Goal: Task Accomplishment & Management: Manage account settings

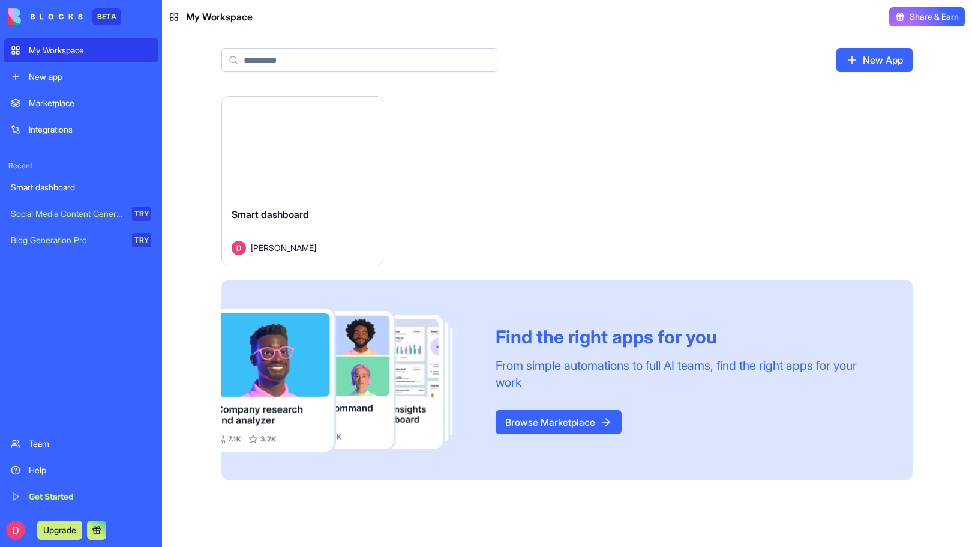
click at [312, 151] on button "Launch" at bounding box center [303, 147] width 90 height 24
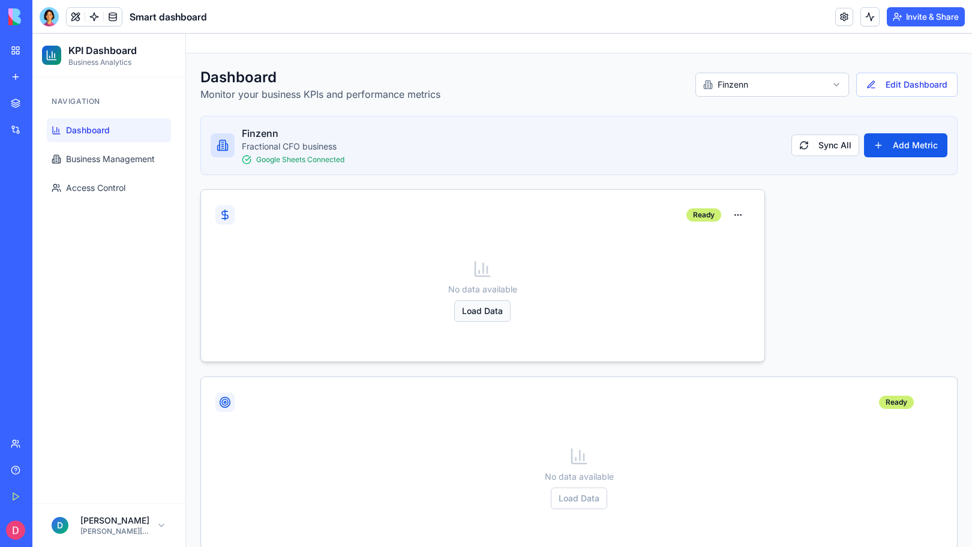
click at [484, 310] on button "Load Data" at bounding box center [482, 311] width 56 height 22
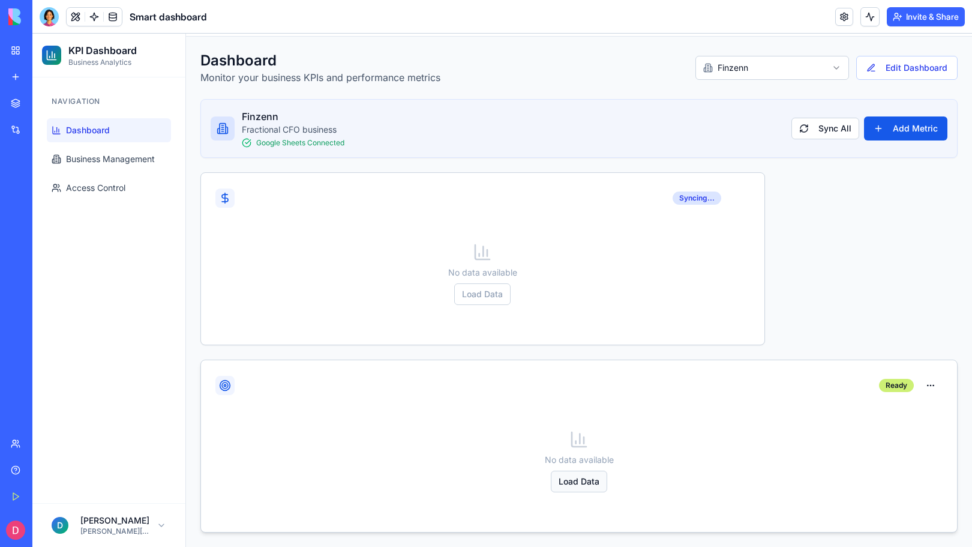
click at [578, 480] on button "Load Data" at bounding box center [579, 482] width 56 height 22
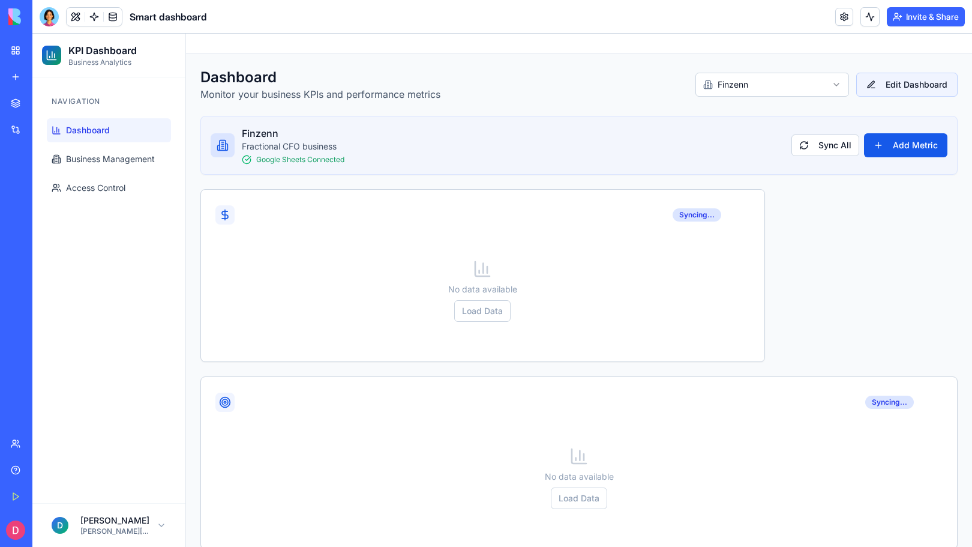
click at [909, 86] on button "Edit Dashboard" at bounding box center [907, 85] width 101 height 24
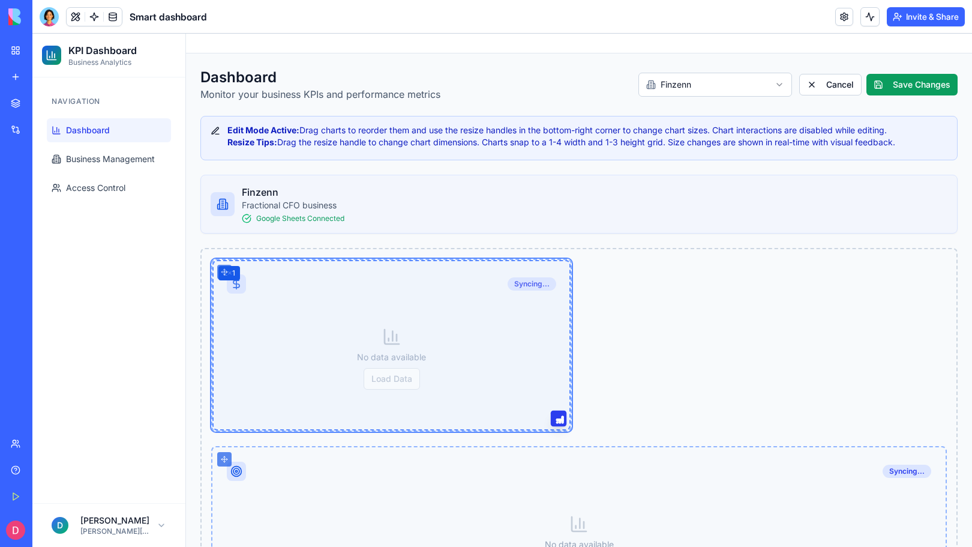
drag, startPoint x: 742, startPoint y: 421, endPoint x: 623, endPoint y: 405, distance: 120.6
click at [623, 405] on div "Syncing... 2 × 1 No data available Load Data Syncing... No data available Load …" at bounding box center [579, 439] width 758 height 382
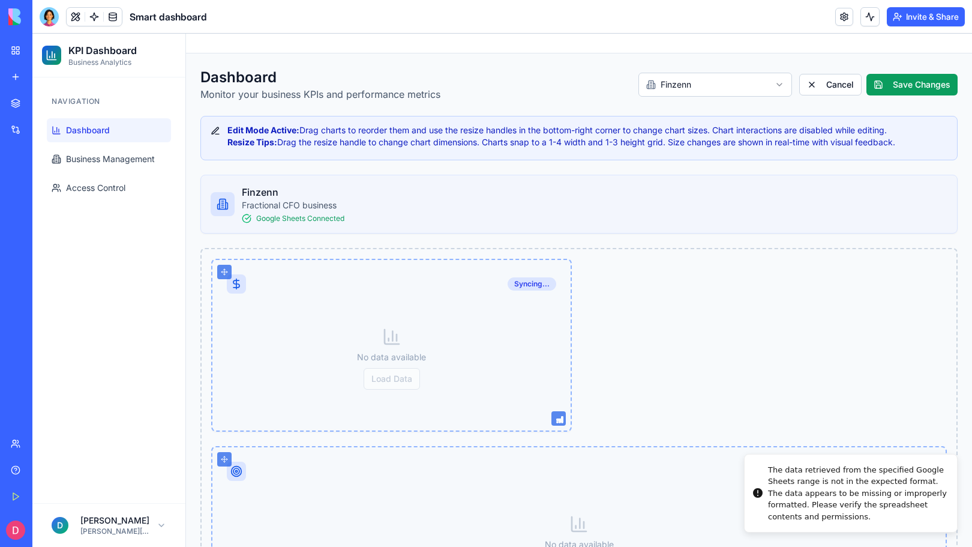
scroll to position [97, 0]
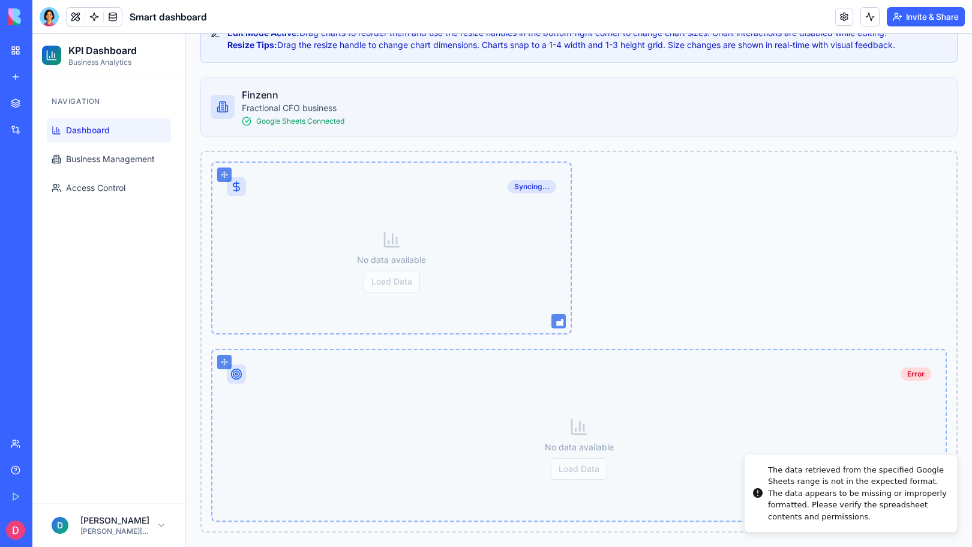
click at [888, 279] on div "Syncing... No data available Load Data Error No data available Load Data" at bounding box center [579, 342] width 758 height 382
click at [860, 255] on div "Syncing... No data available Load Data Error No data available Load Data" at bounding box center [579, 342] width 758 height 382
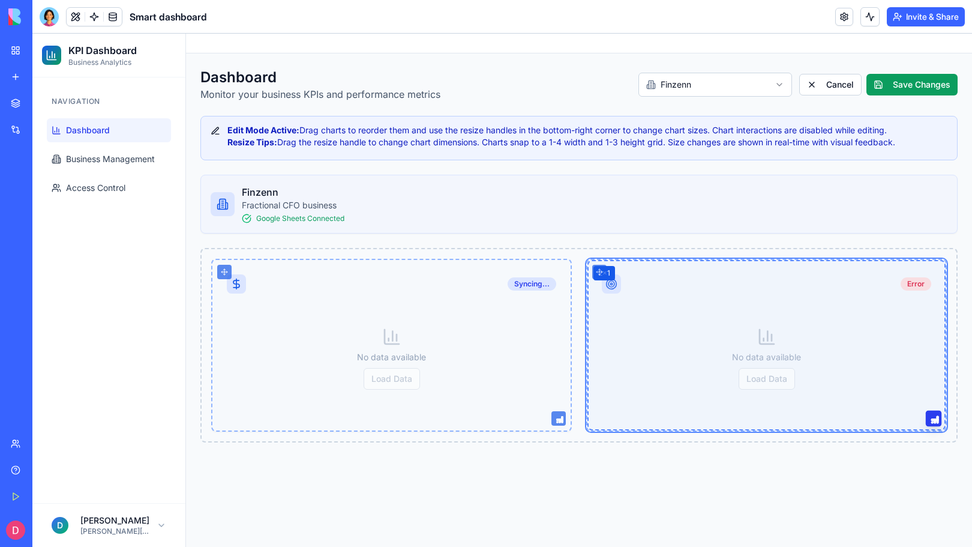
scroll to position [0, 0]
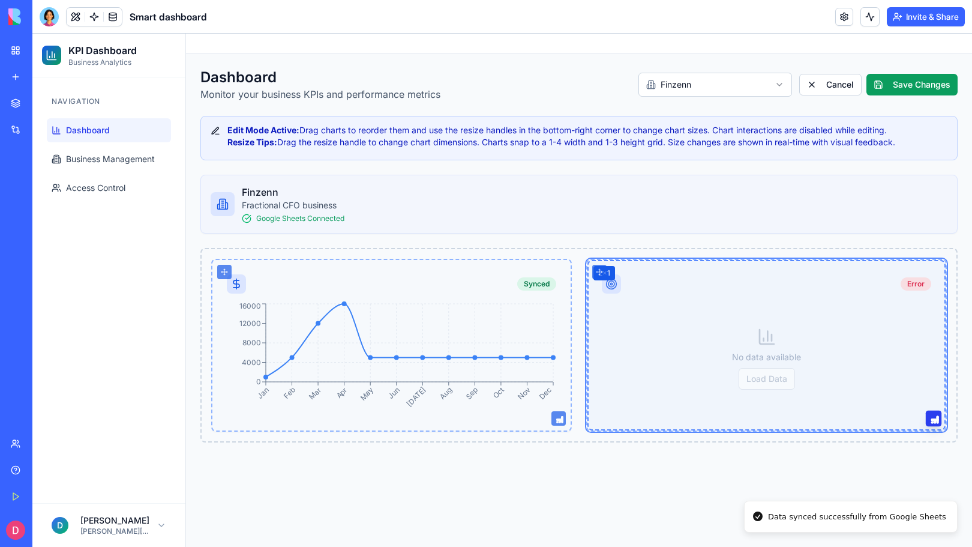
drag, startPoint x: 923, startPoint y: 512, endPoint x: 757, endPoint y: 388, distance: 207.1
click at [757, 388] on div "Error 2 × 1 No data available Load Data" at bounding box center [766, 345] width 361 height 173
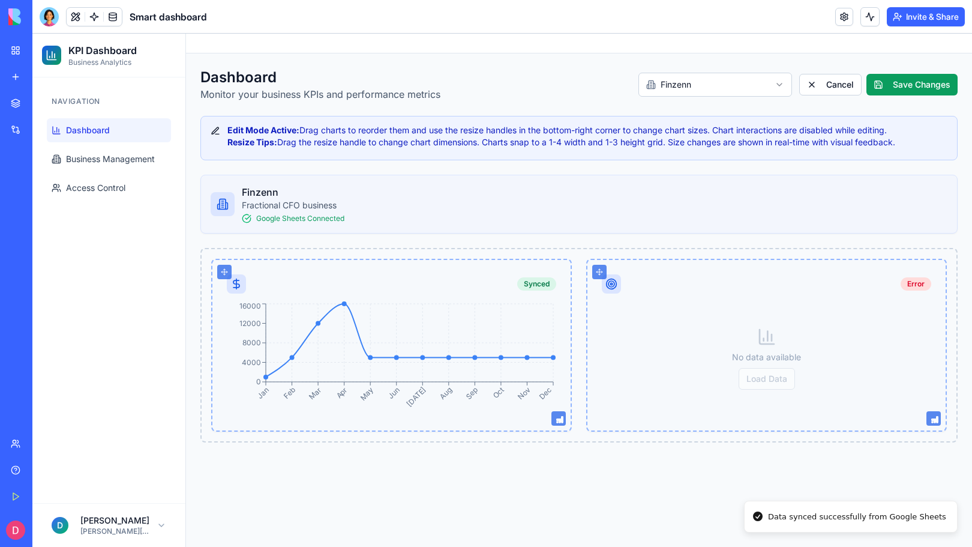
click at [611, 190] on div "Finzenn Fractional CFO business Google Sheets Connected" at bounding box center [579, 204] width 737 height 38
click at [905, 79] on button "Save Changes" at bounding box center [912, 85] width 91 height 22
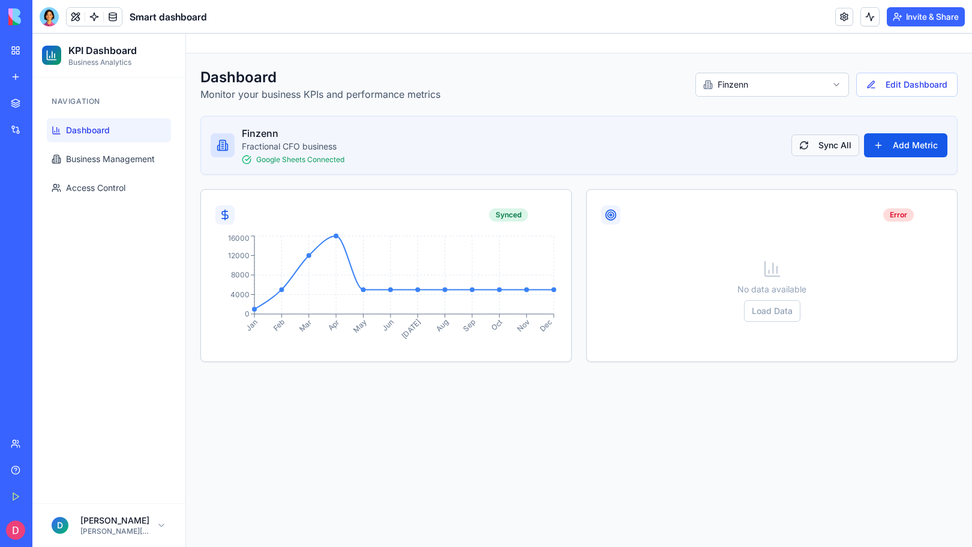
click at [837, 146] on button "Sync All" at bounding box center [826, 145] width 68 height 22
click at [659, 124] on div "Finzenn Fractional CFO business Google Sheets Connected Sync All Add Metric" at bounding box center [579, 145] width 756 height 58
click at [246, 99] on p "Monitor your business KPIs and performance metrics" at bounding box center [320, 94] width 240 height 14
click at [845, 20] on link at bounding box center [845, 17] width 18 height 18
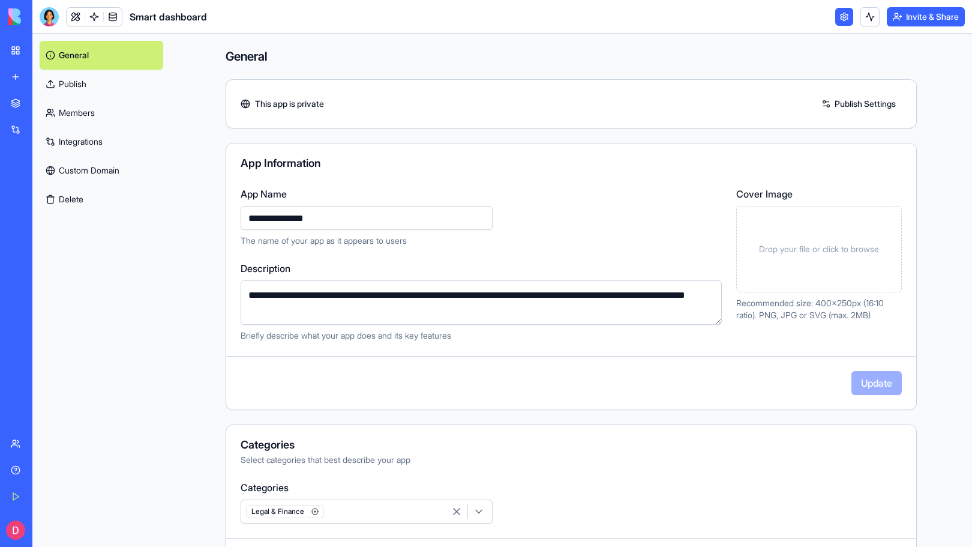
drag, startPoint x: 339, startPoint y: 222, endPoint x: 223, endPoint y: 223, distance: 115.3
click at [226, 223] on div "**********" at bounding box center [571, 264] width 690 height 155
type input "*"
type input "********"
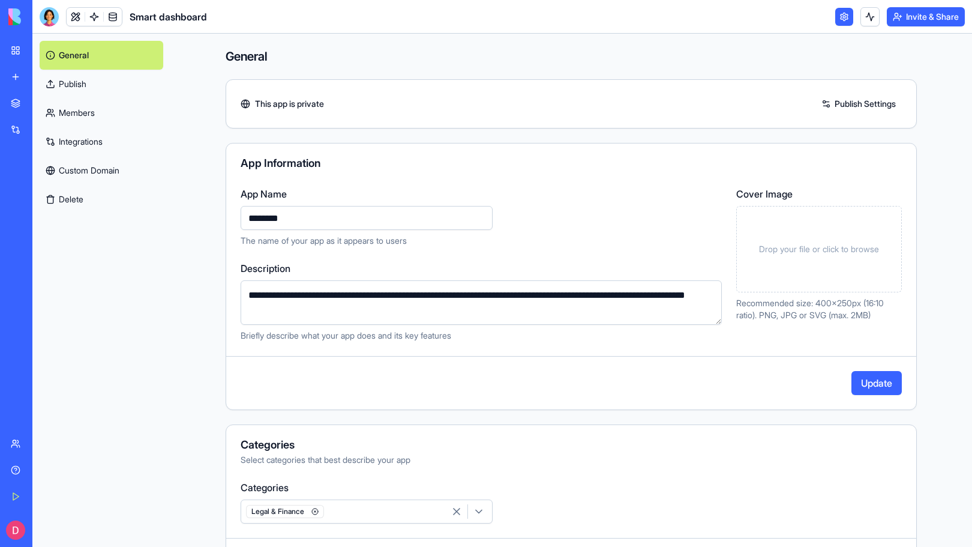
click at [412, 303] on textarea "**********" at bounding box center [481, 302] width 481 height 44
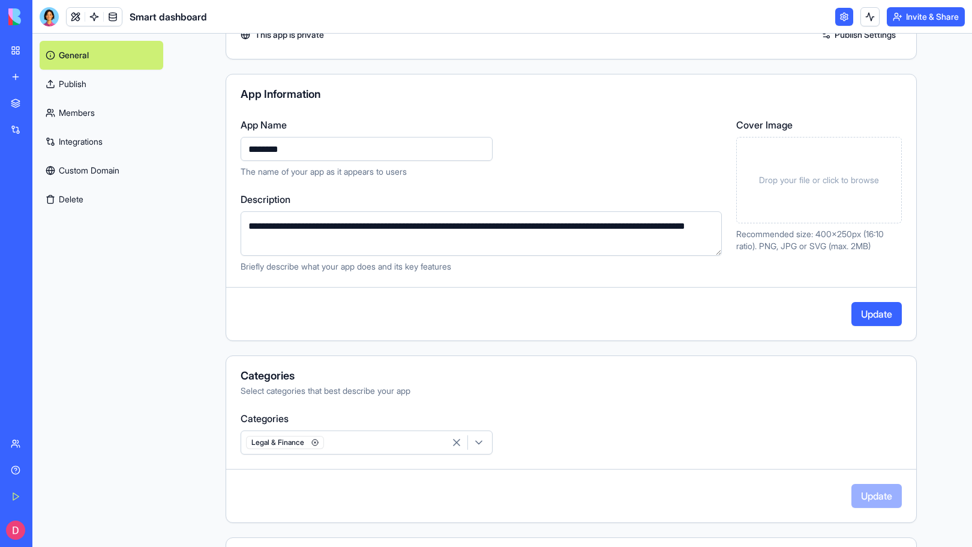
scroll to position [79, 0]
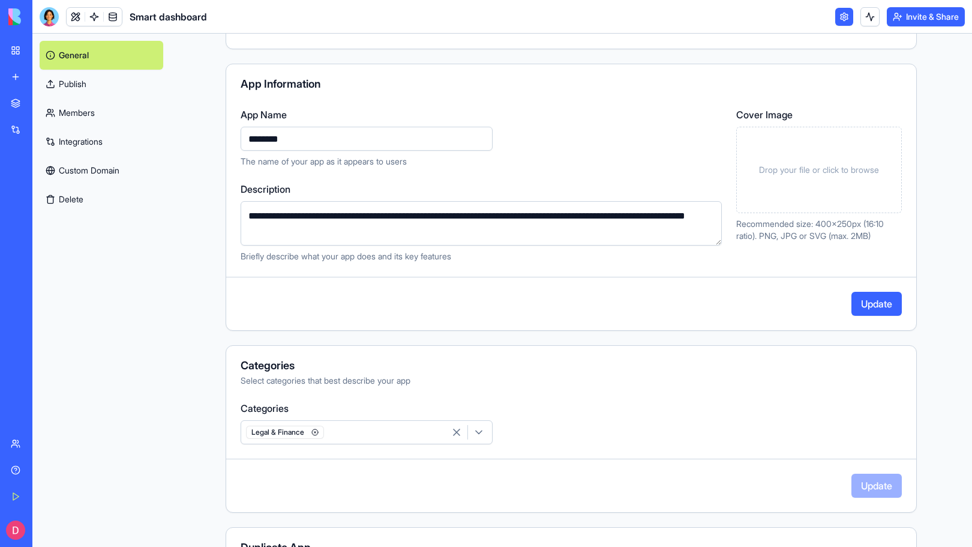
click at [871, 305] on button "Update" at bounding box center [877, 304] width 50 height 24
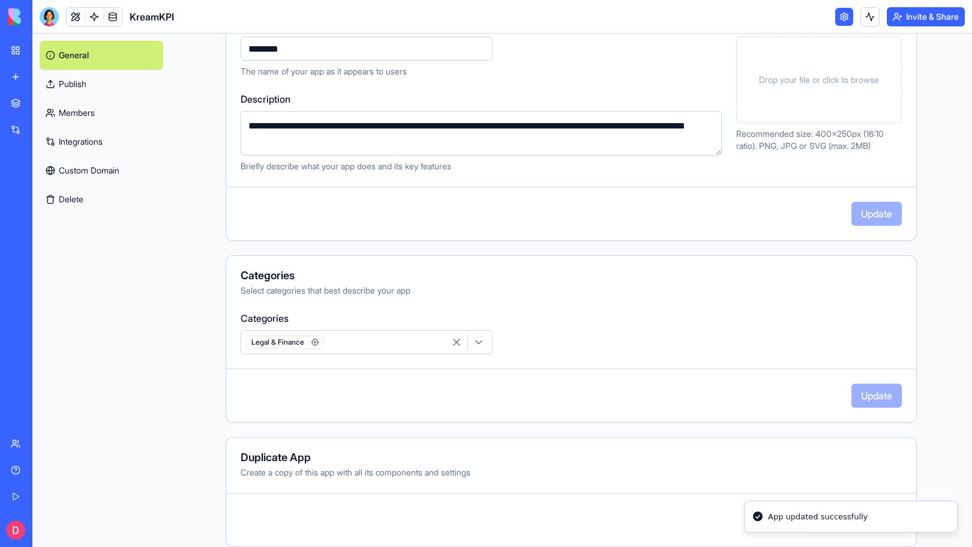
scroll to position [0, 0]
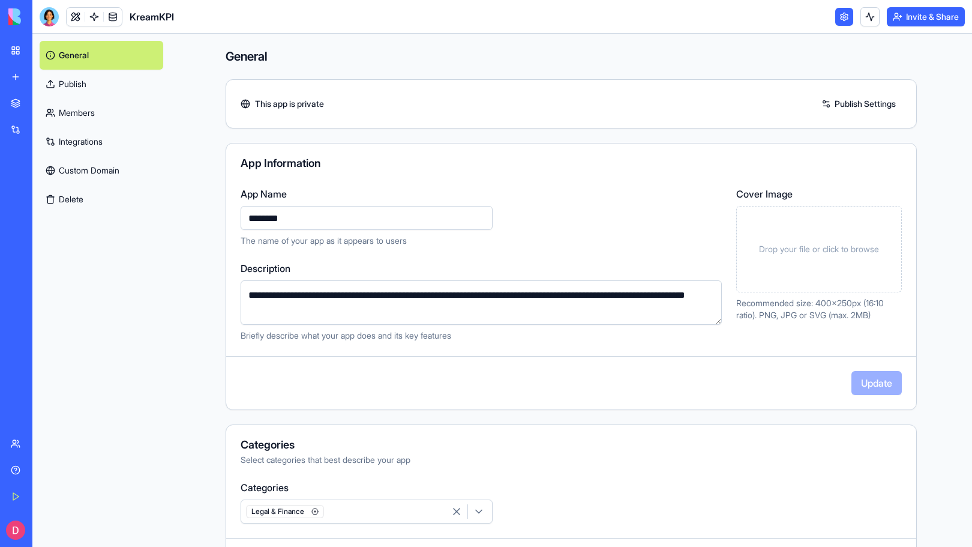
click at [77, 83] on link "Publish" at bounding box center [102, 84] width 124 height 29
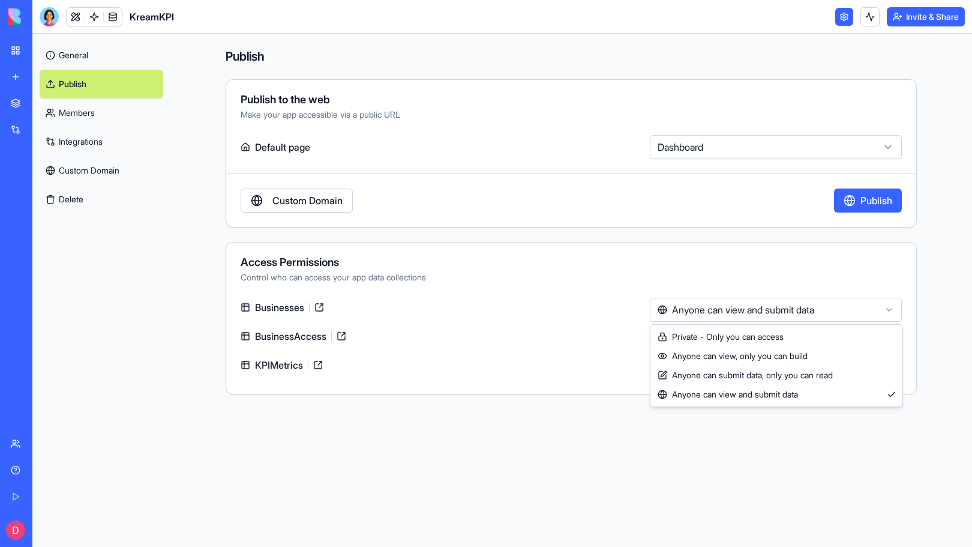
click at [768, 301] on html "**********" at bounding box center [486, 273] width 972 height 547
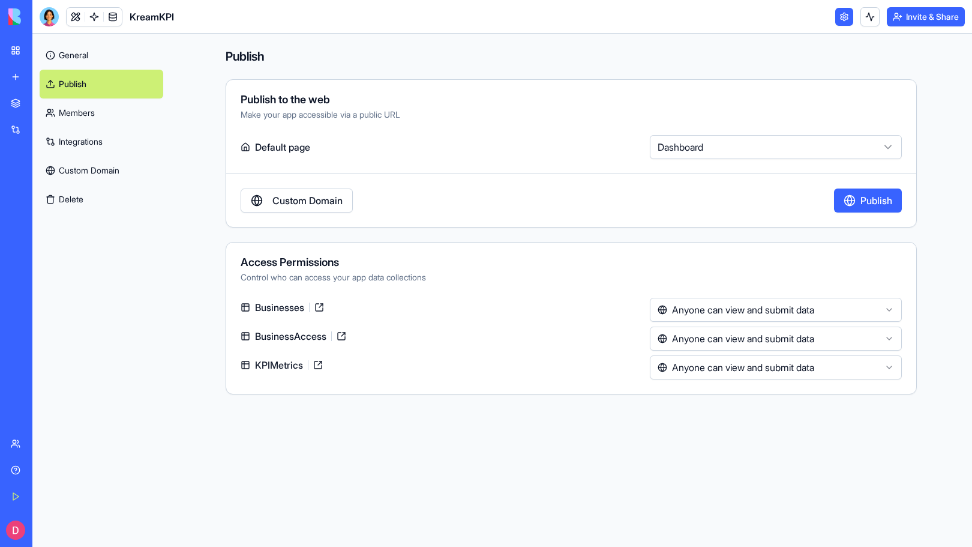
click at [759, 303] on html "**********" at bounding box center [486, 273] width 972 height 547
click at [87, 110] on link "Members" at bounding box center [102, 112] width 124 height 29
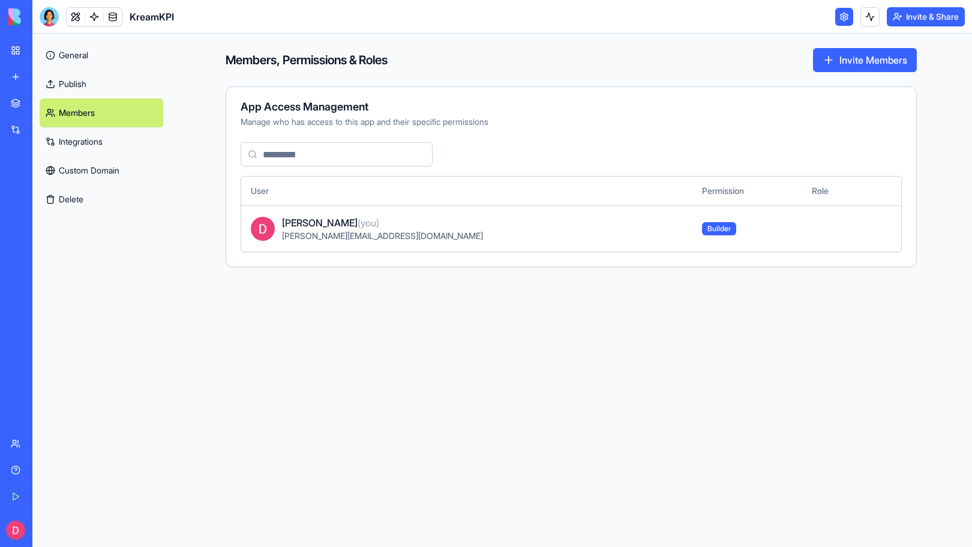
click at [76, 89] on link "Publish" at bounding box center [102, 84] width 124 height 29
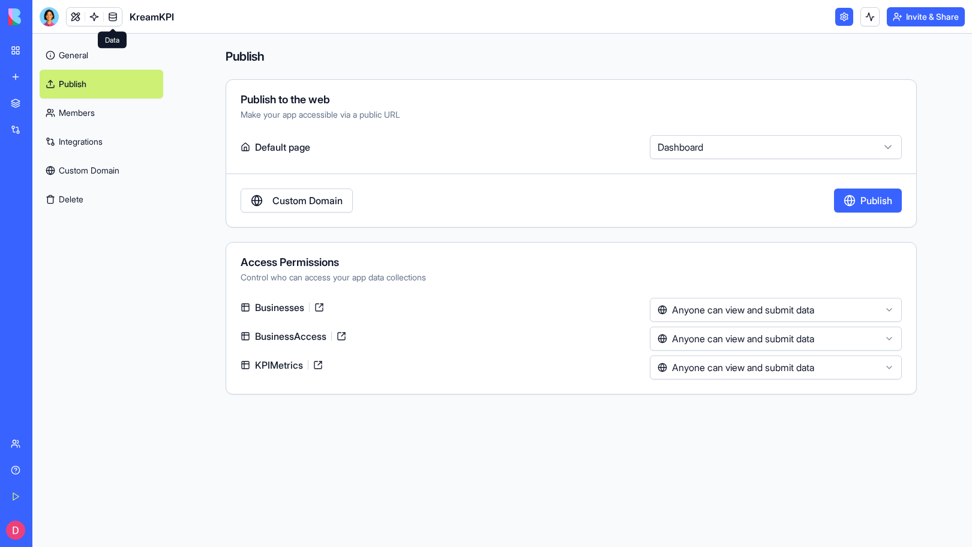
click at [113, 20] on link at bounding box center [113, 17] width 18 height 18
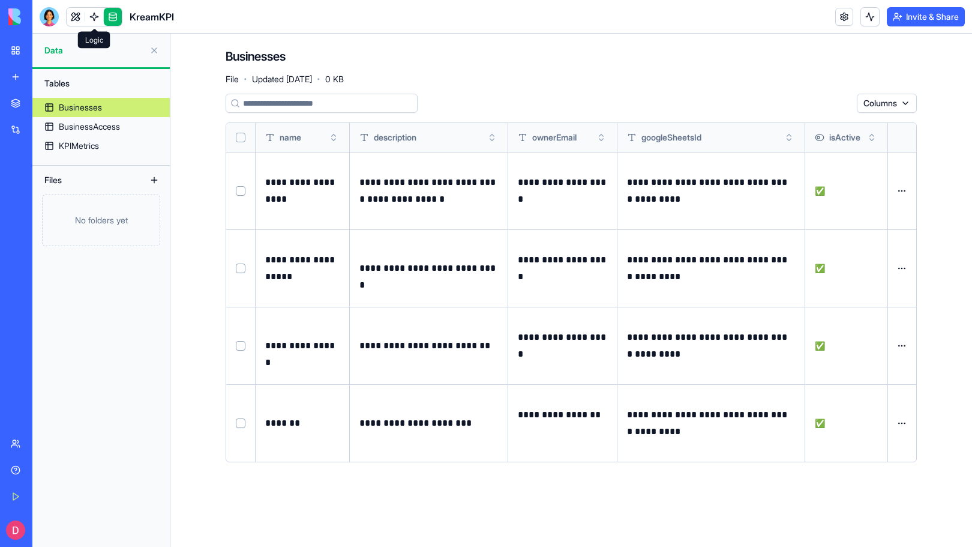
click at [92, 17] on link at bounding box center [94, 17] width 18 height 18
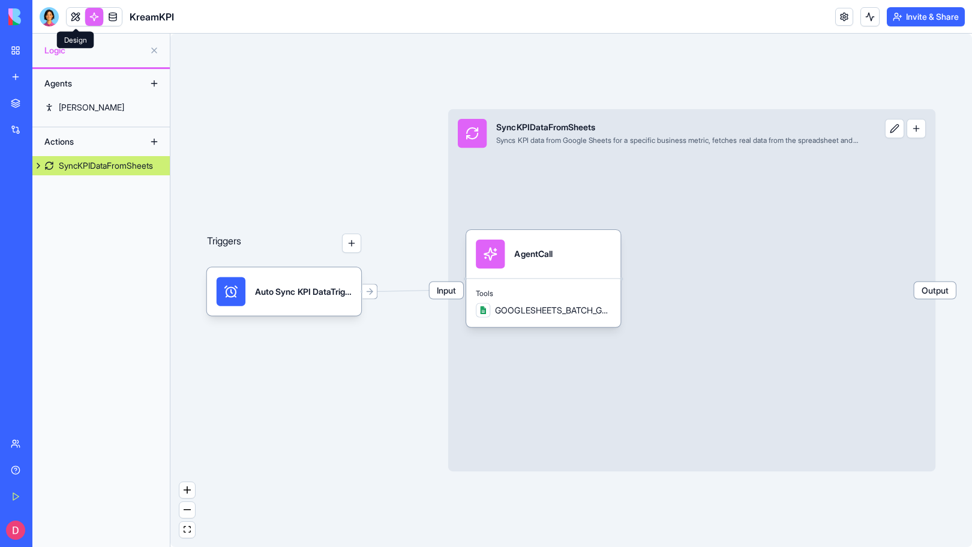
click at [77, 14] on link at bounding box center [76, 17] width 18 height 18
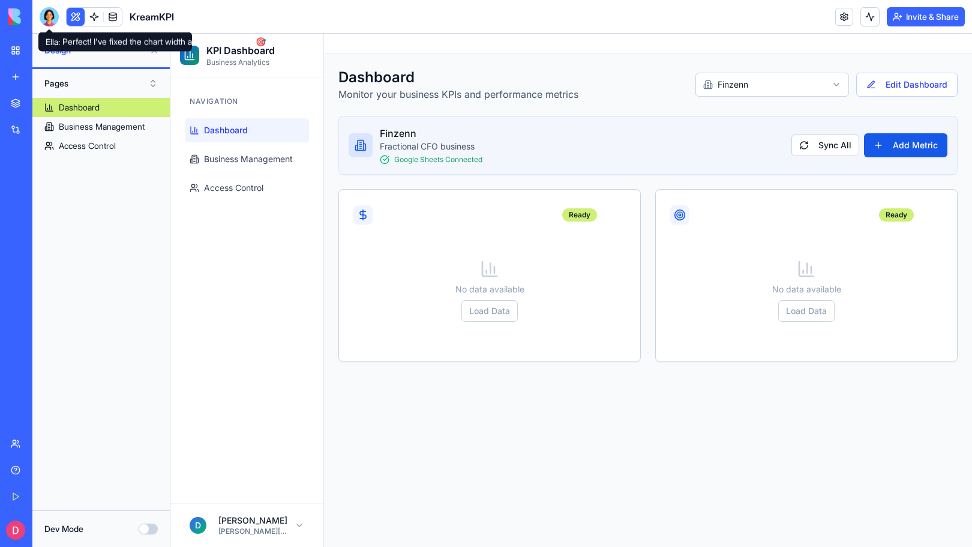
click at [45, 14] on div at bounding box center [49, 16] width 19 height 19
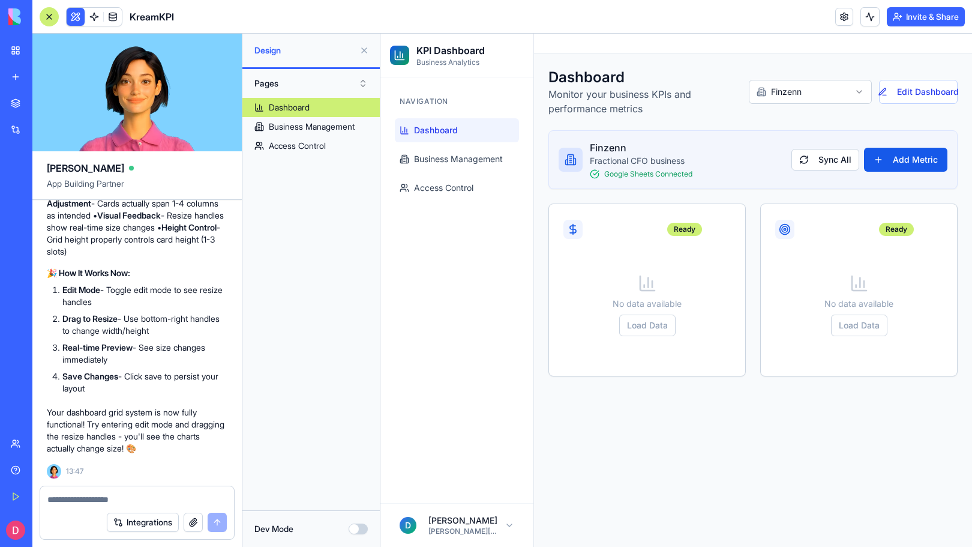
scroll to position [8666, 0]
click at [90, 498] on textarea at bounding box center [136, 499] width 179 height 12
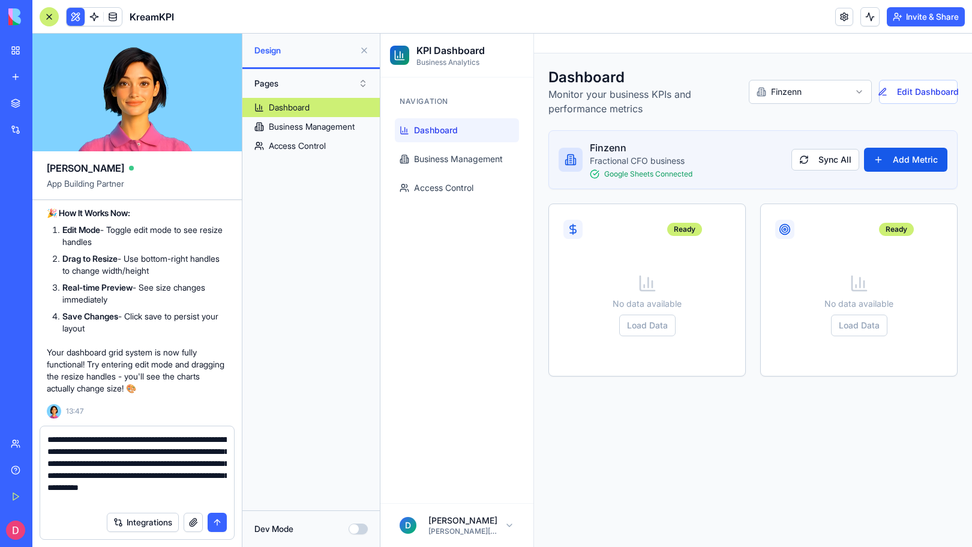
type textarea "**********"
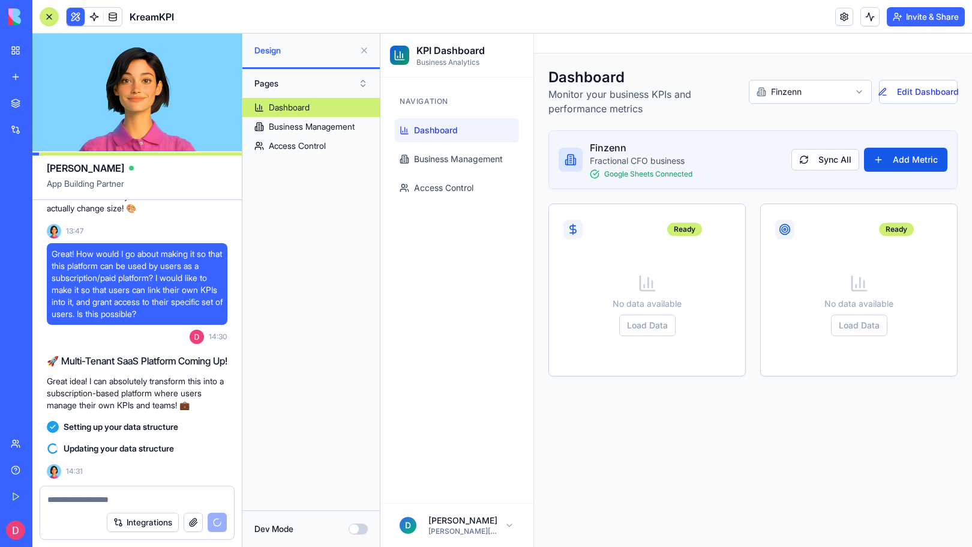
scroll to position [8942, 0]
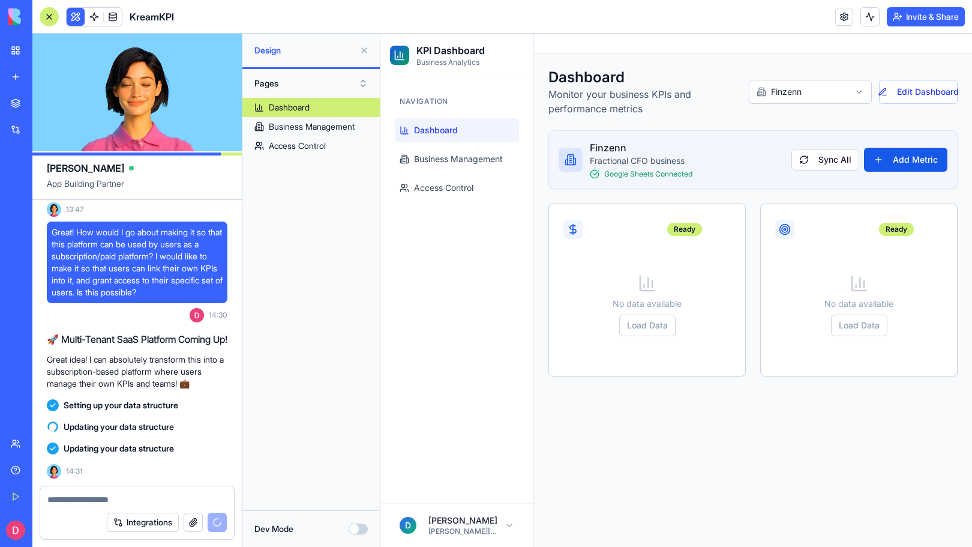
click at [104, 495] on textarea at bounding box center [136, 499] width 179 height 12
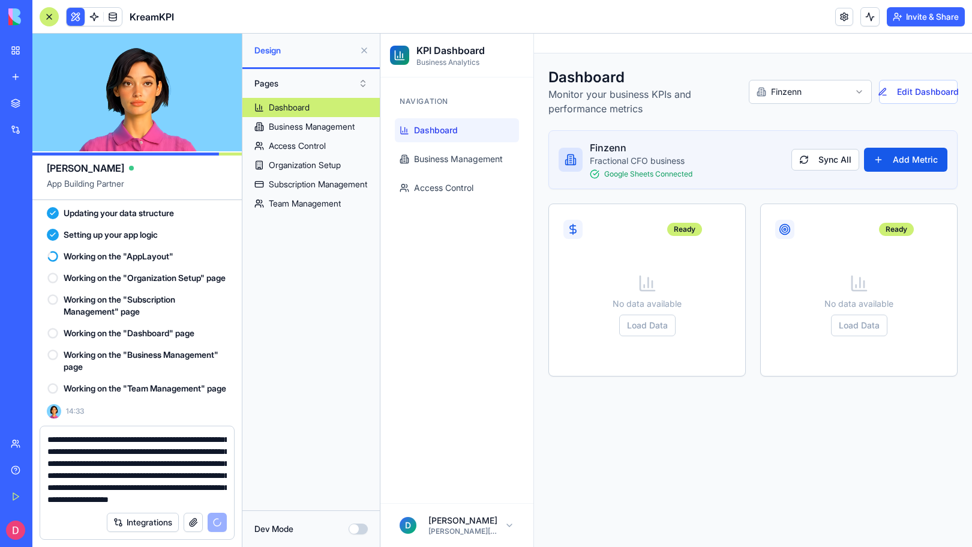
scroll to position [47, 0]
type textarea "**********"
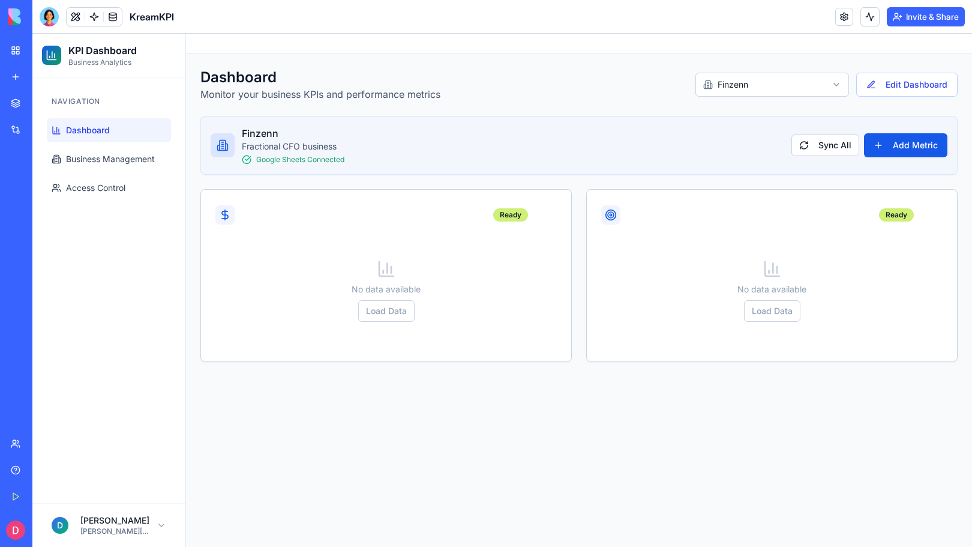
click at [47, 19] on div at bounding box center [49, 16] width 19 height 19
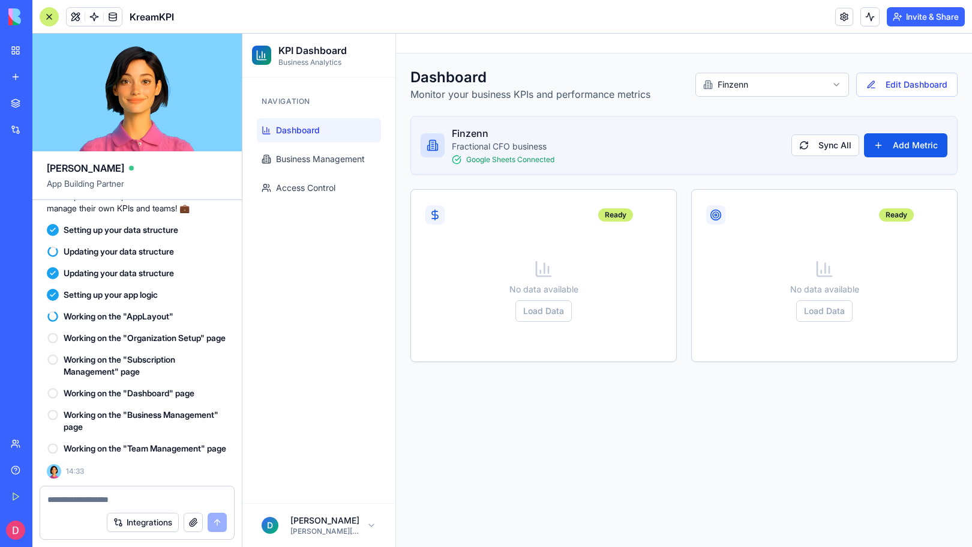
scroll to position [9141, 0]
click at [100, 501] on textarea at bounding box center [136, 499] width 179 height 12
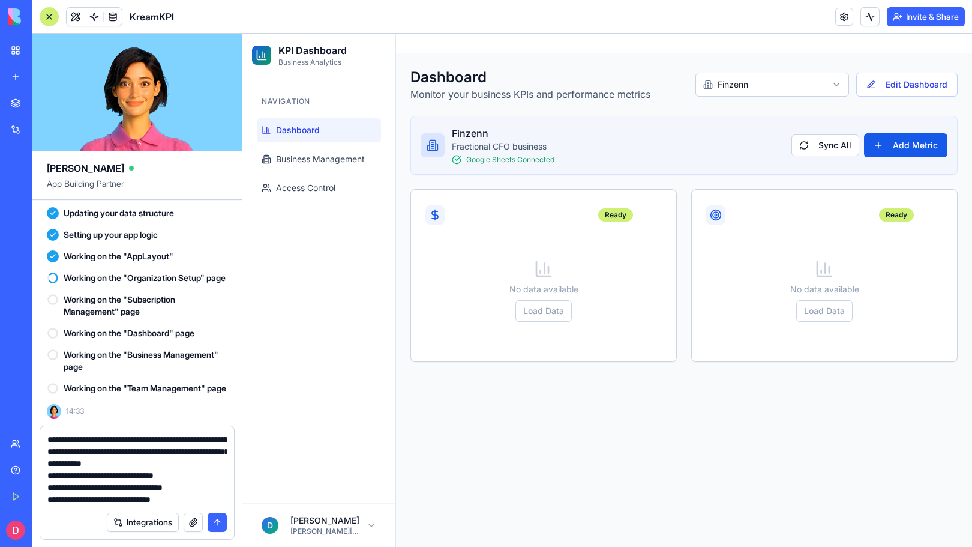
scroll to position [23, 0]
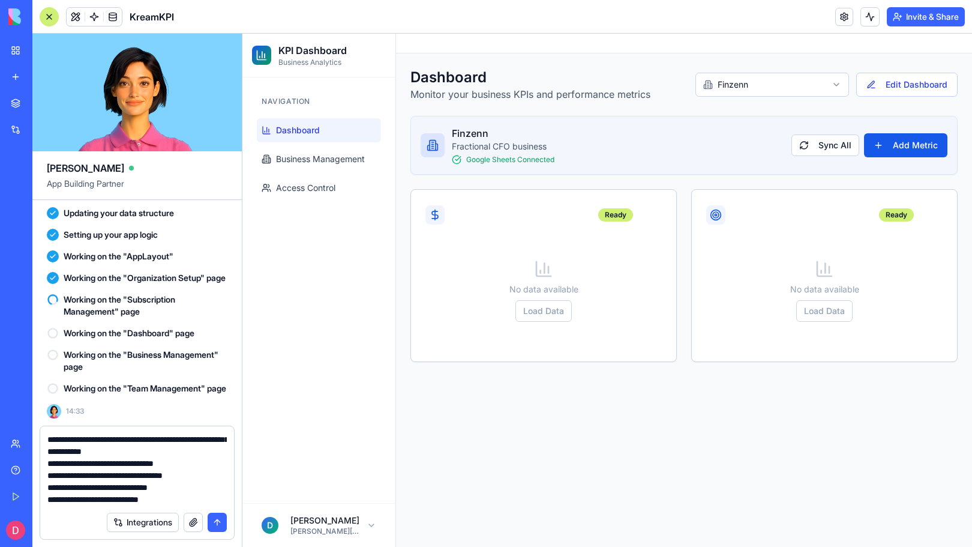
click at [193, 498] on textarea "**********" at bounding box center [136, 469] width 179 height 72
type textarea "**********"
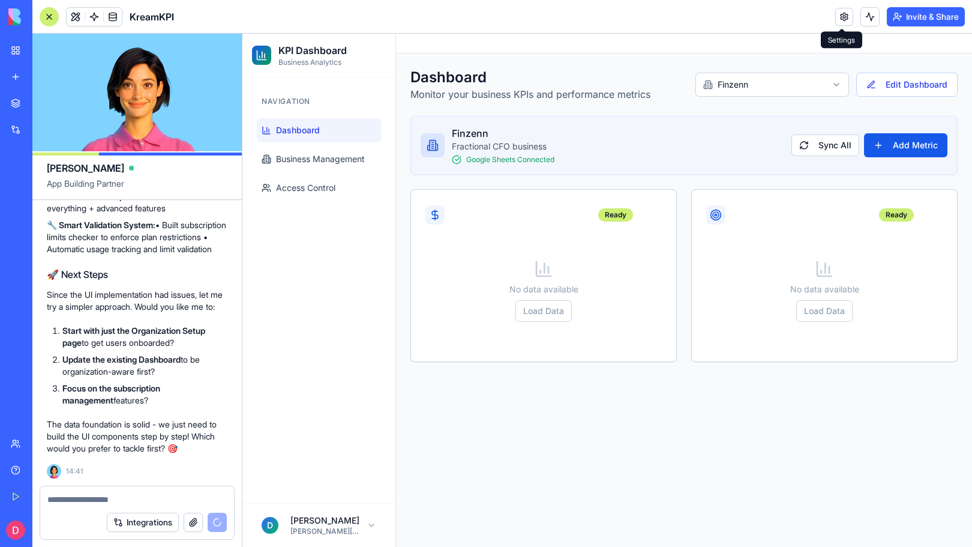
scroll to position [10050, 0]
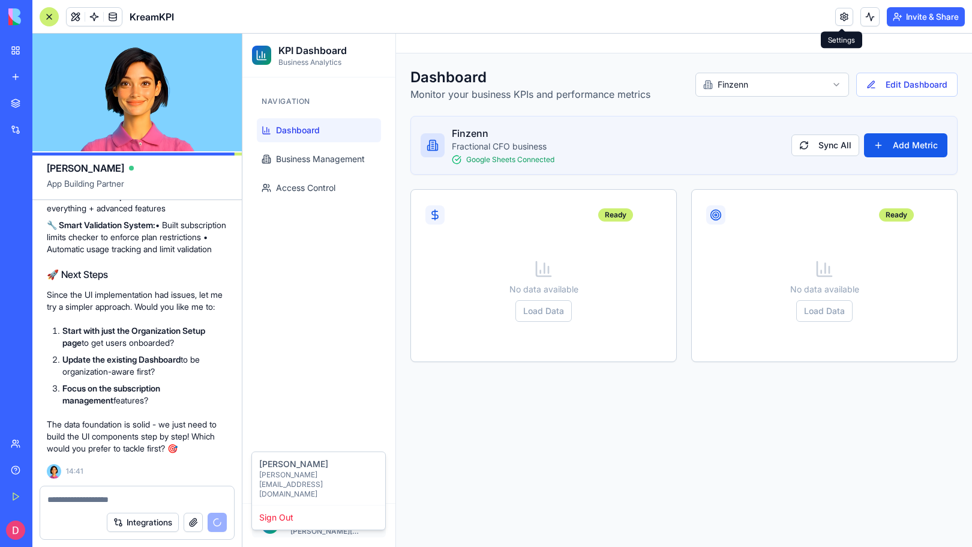
click at [367, 531] on html "KPI Dashboard Business Analytics Navigation Dashboard Business Management Acces…" at bounding box center [608, 290] width 730 height 513
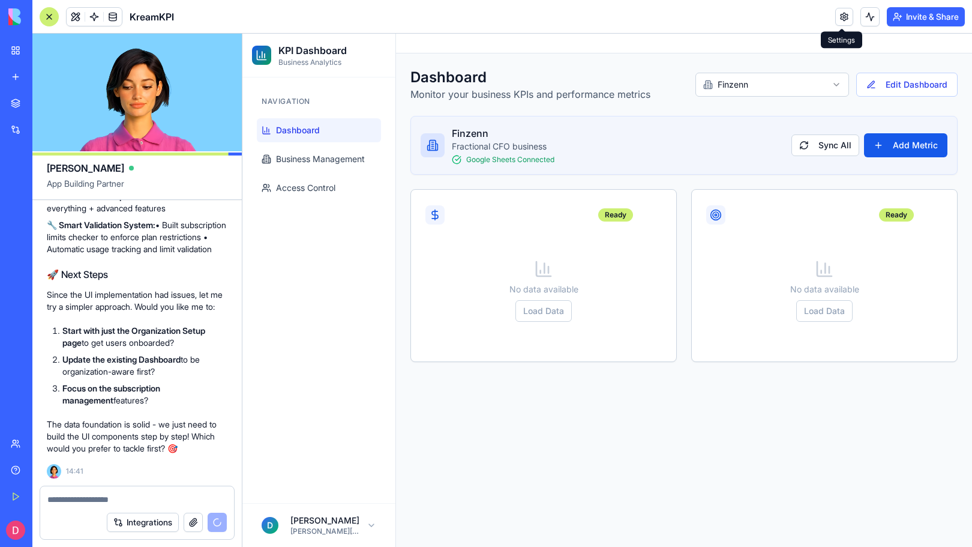
click at [297, 372] on html "KPI Dashboard Business Analytics Navigation Dashboard Business Management Acces…" at bounding box center [608, 290] width 730 height 513
click at [95, 502] on textarea at bounding box center [136, 499] width 179 height 12
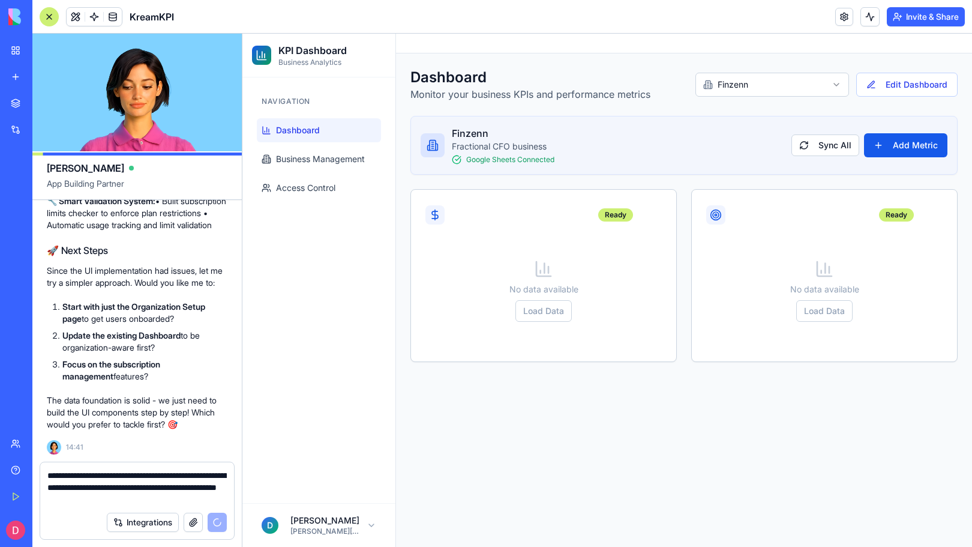
type textarea "**********"
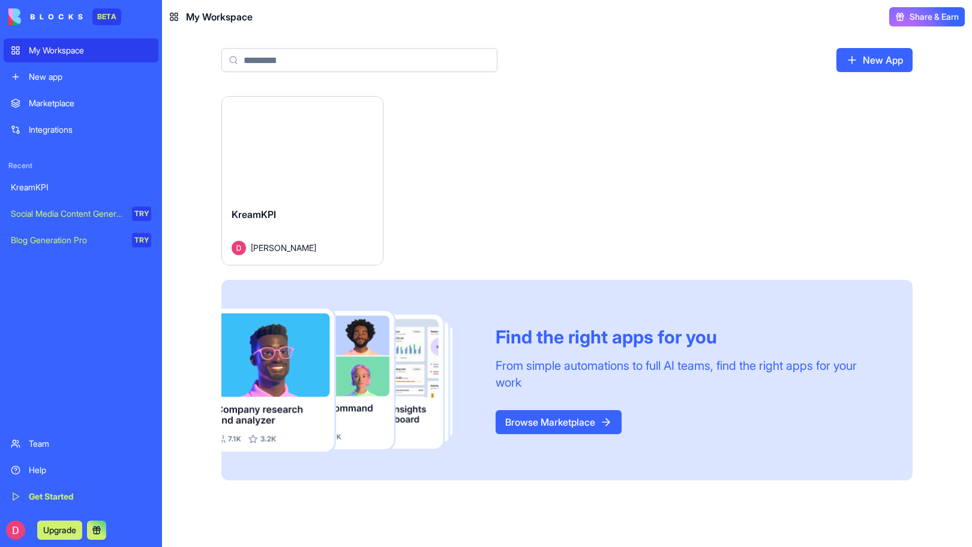
click at [62, 106] on div "Marketplace" at bounding box center [90, 103] width 122 height 12
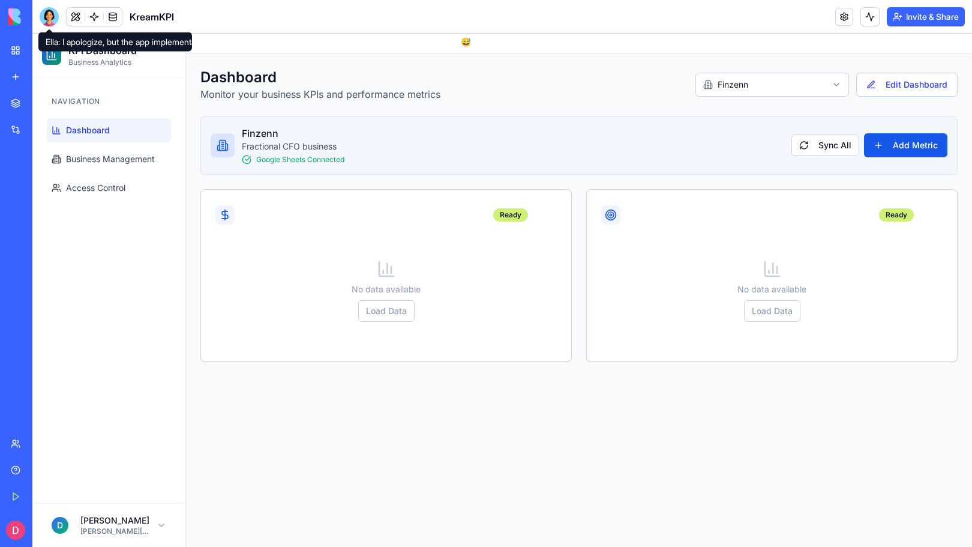
click at [50, 13] on div at bounding box center [49, 16] width 19 height 19
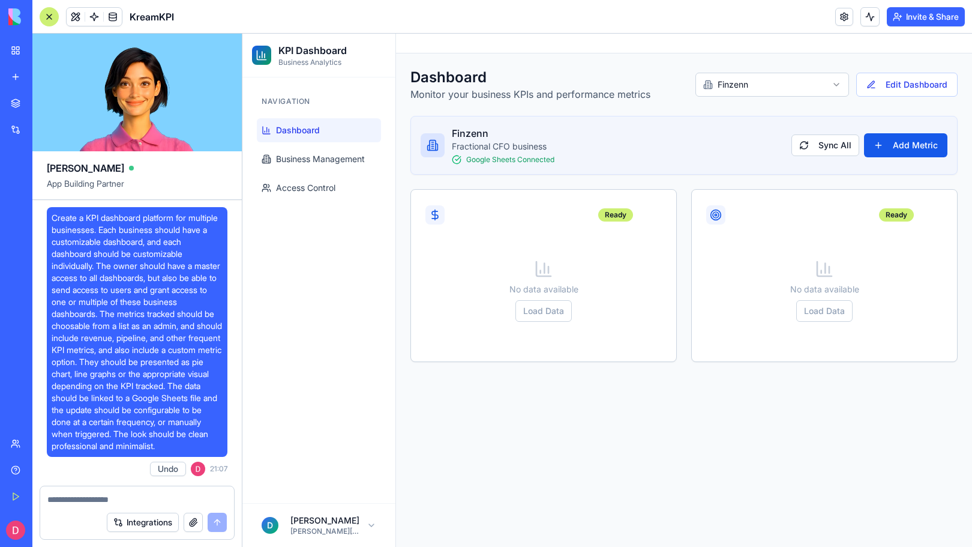
scroll to position [10260, 0]
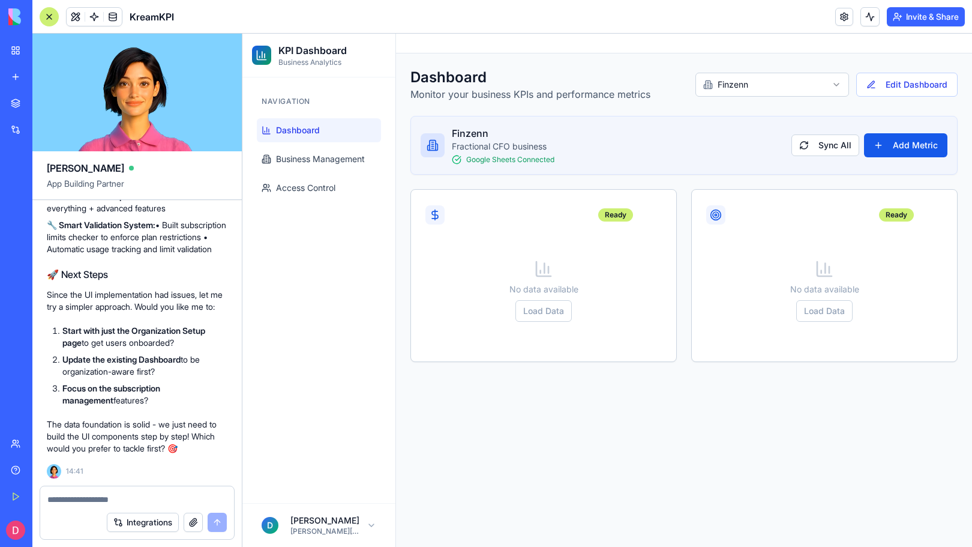
click at [97, 501] on textarea at bounding box center [136, 499] width 179 height 12
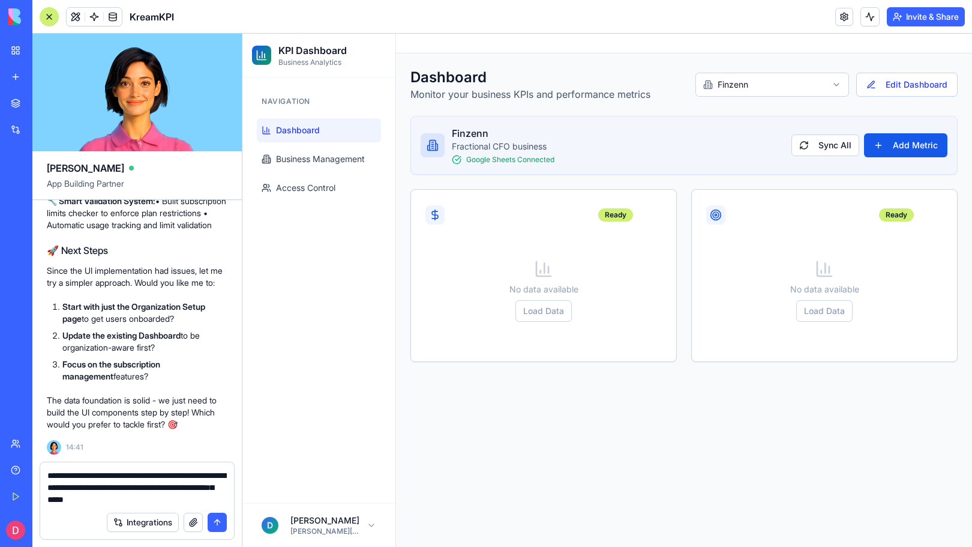
type textarea "**********"
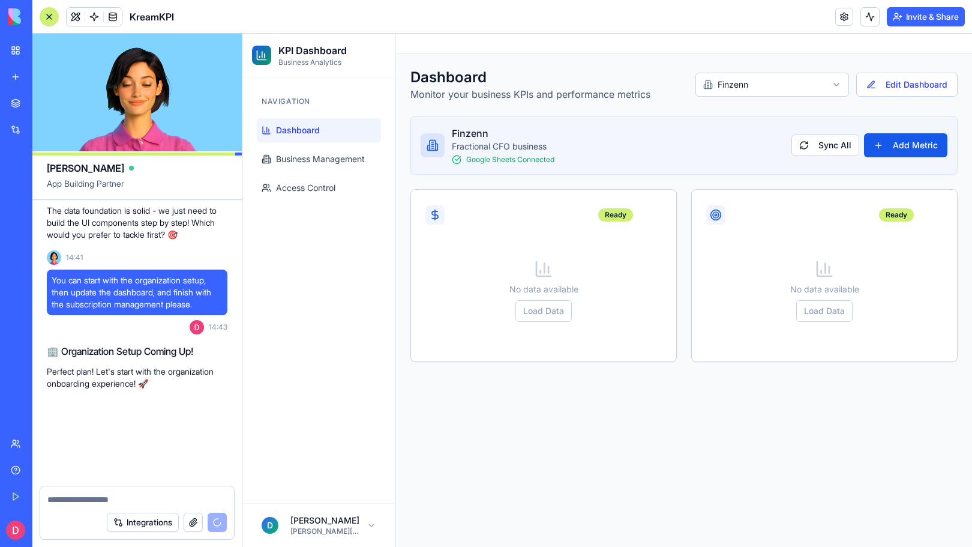
scroll to position [10486, 0]
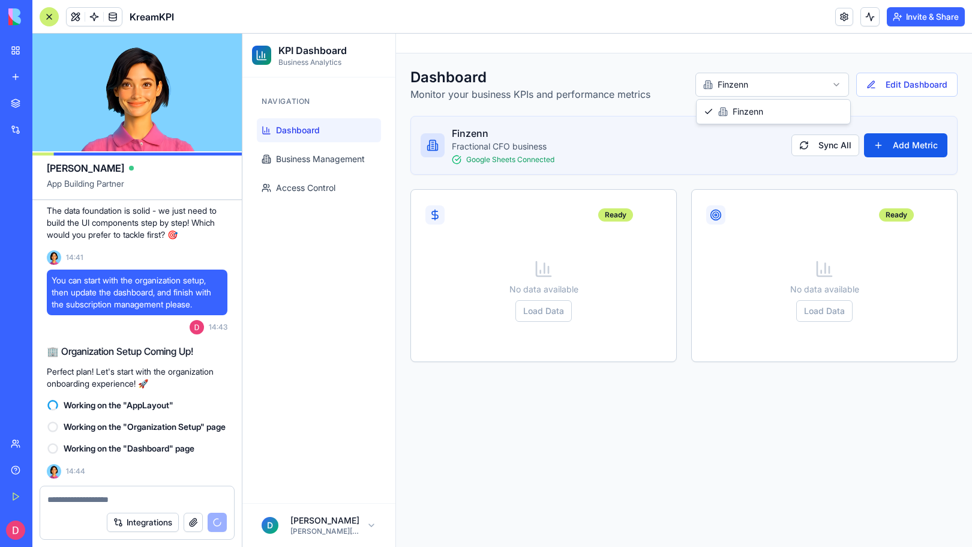
click at [810, 83] on html "KPI Dashboard Business Analytics Navigation Dashboard Business Management Acces…" at bounding box center [608, 290] width 730 height 513
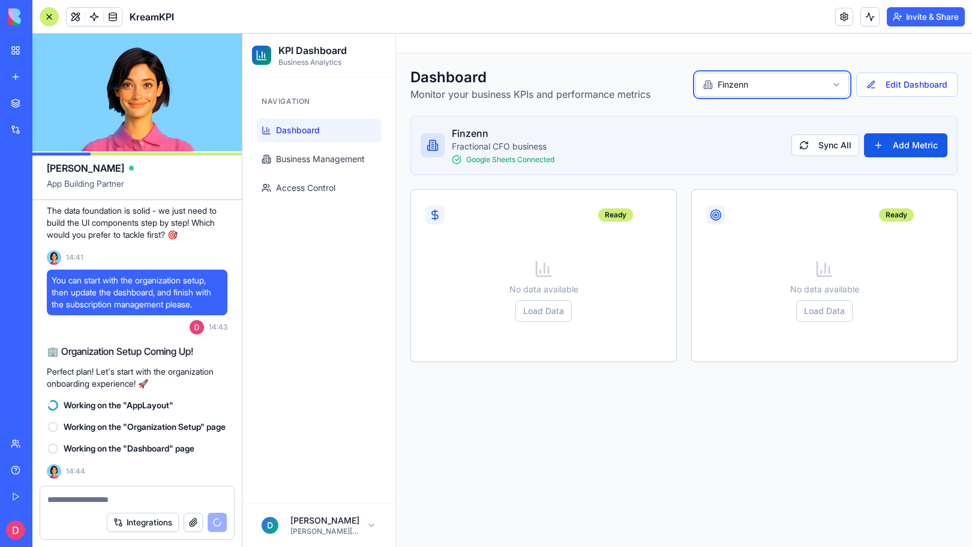
click at [810, 83] on html "KPI Dashboard Business Analytics Navigation Dashboard Business Management Acces…" at bounding box center [608, 290] width 730 height 513
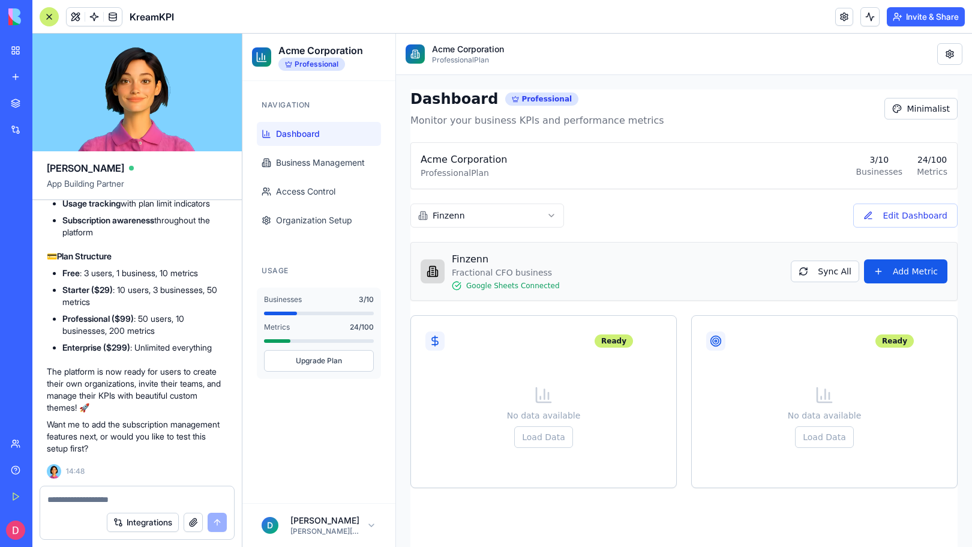
scroll to position [11915, 0]
click at [916, 105] on button "Minimalist" at bounding box center [921, 109] width 73 height 22
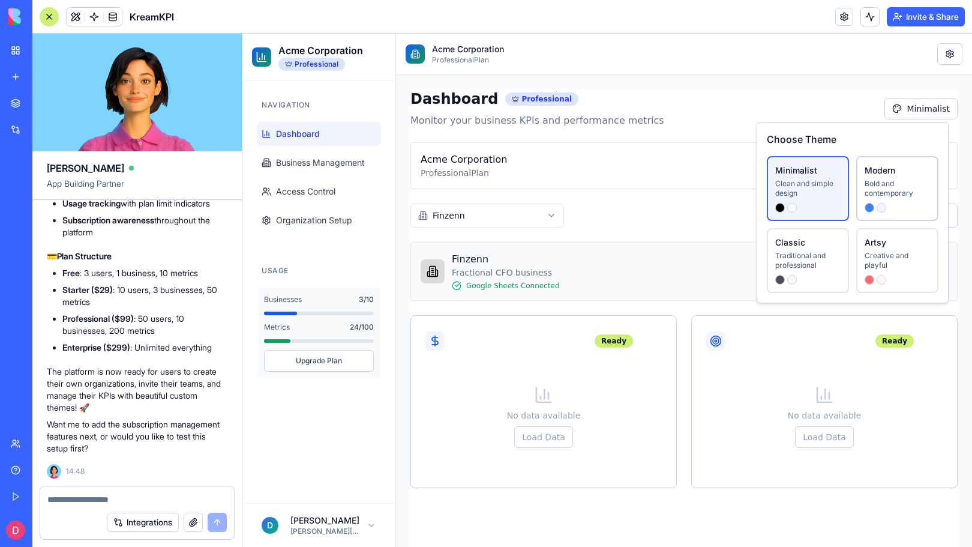
click at [879, 192] on div "Bold and contemporary" at bounding box center [897, 188] width 65 height 19
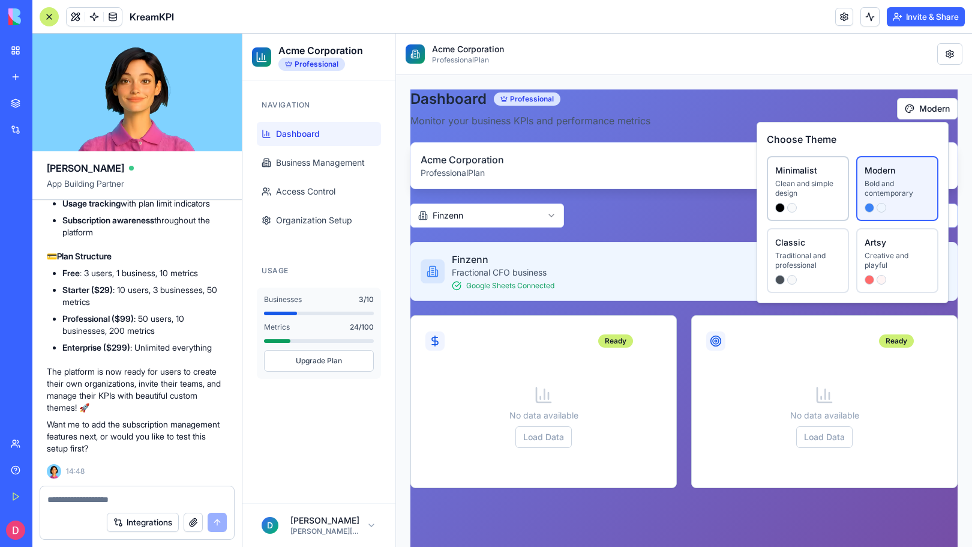
click at [824, 188] on div "Clean and simple design" at bounding box center [808, 188] width 65 height 19
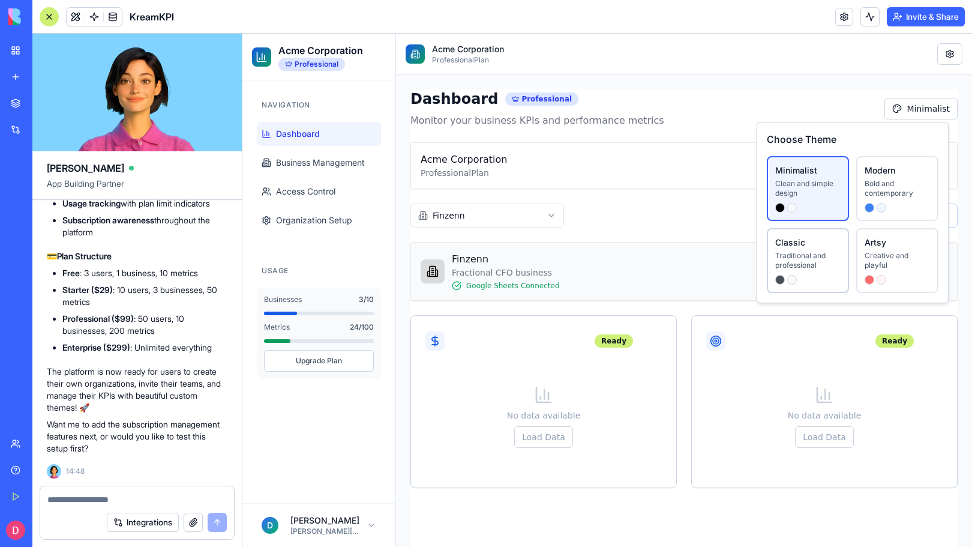
click at [817, 278] on div at bounding box center [808, 280] width 65 height 10
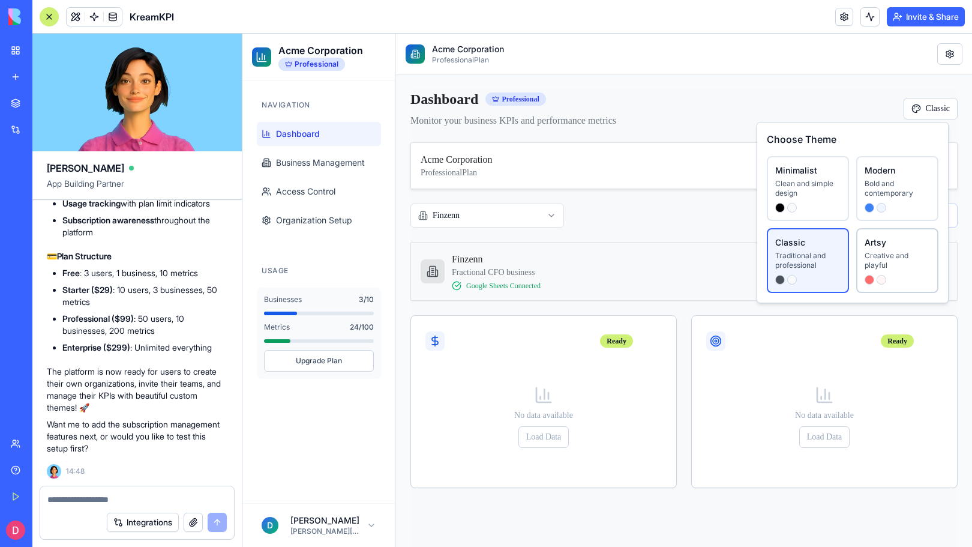
click at [893, 253] on div "Creative and playful" at bounding box center [897, 260] width 65 height 19
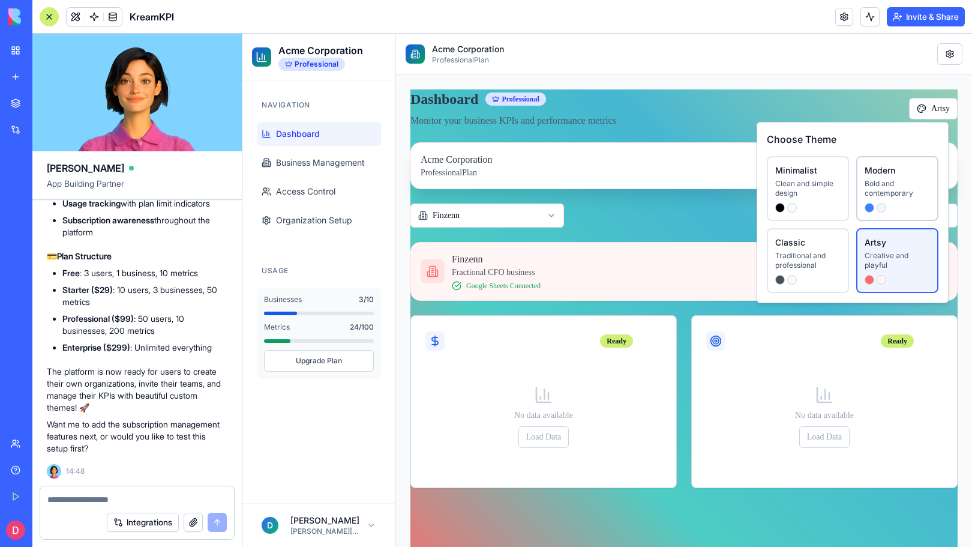
click at [880, 189] on div "Bold and contemporary" at bounding box center [897, 188] width 65 height 19
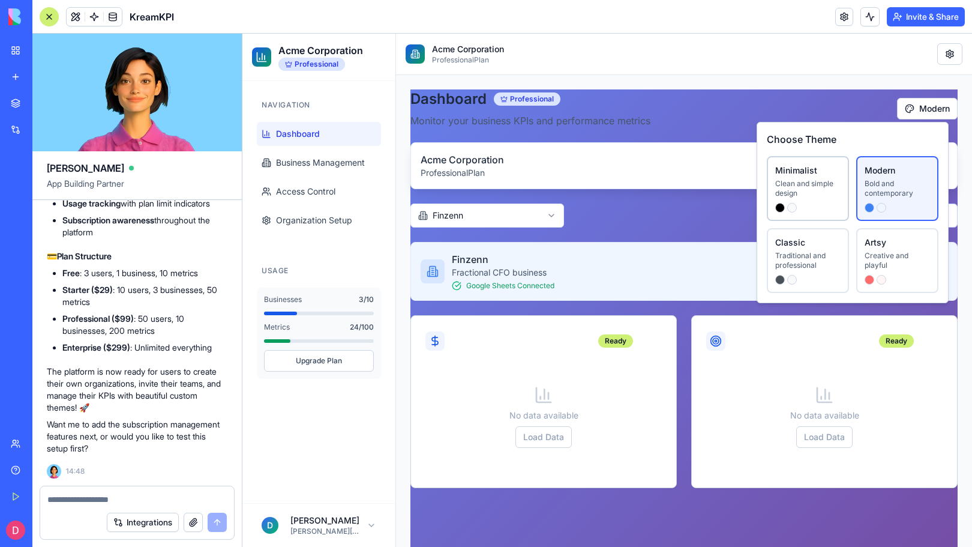
click at [818, 175] on div "Minimalist" at bounding box center [808, 170] width 65 height 12
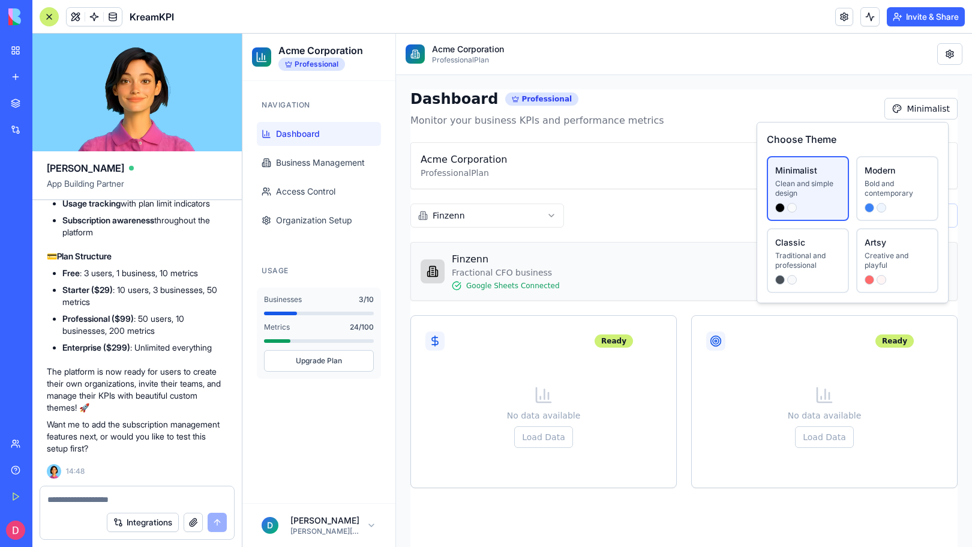
click at [519, 308] on div "Dashboard Professional Monitor your business KPIs and performance metrics Minim…" at bounding box center [684, 345] width 547 height 513
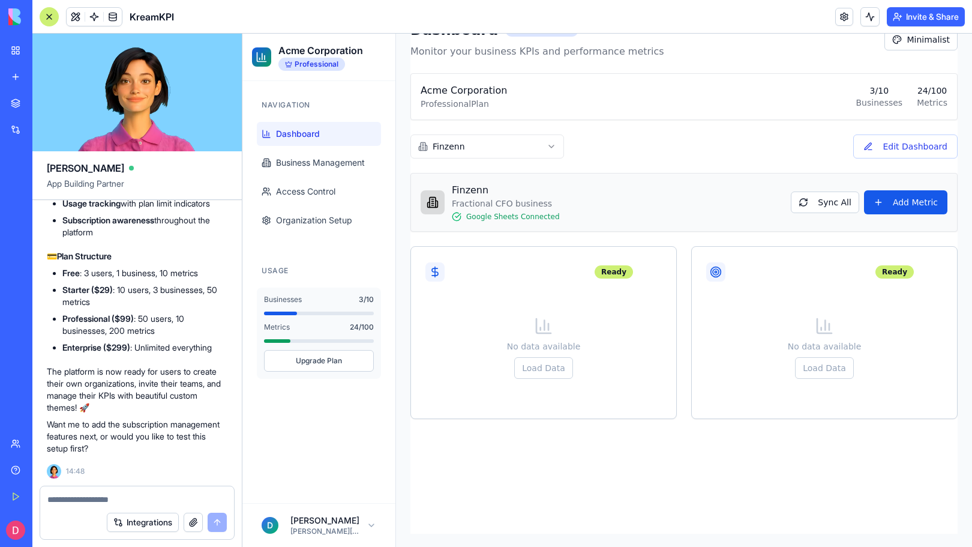
scroll to position [0, 0]
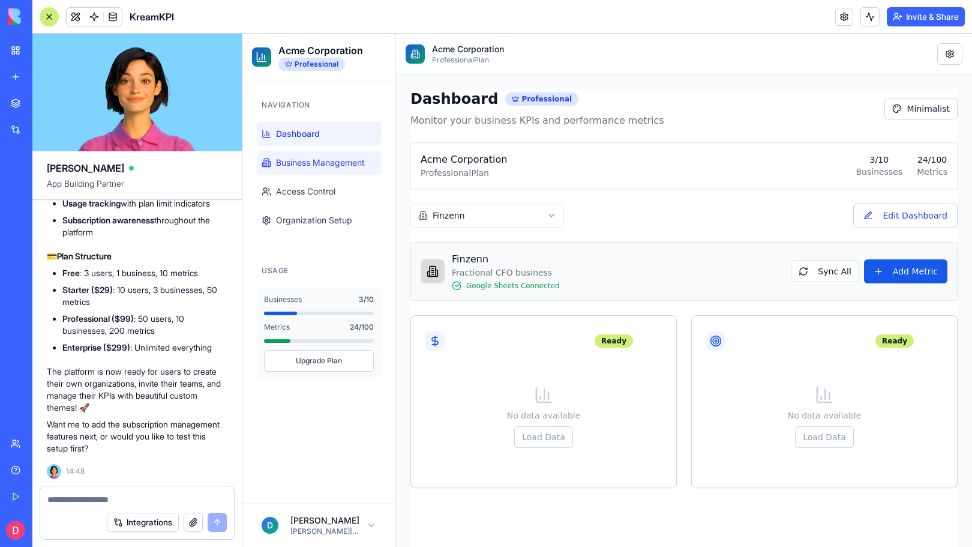
click at [308, 163] on span "Business Management" at bounding box center [320, 163] width 89 height 12
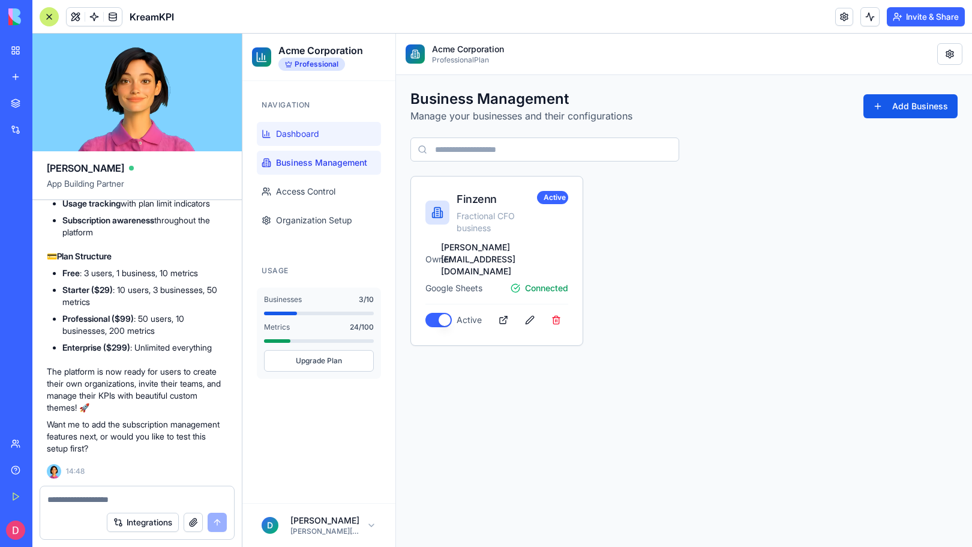
click at [301, 128] on span "Dashboard" at bounding box center [297, 134] width 43 height 12
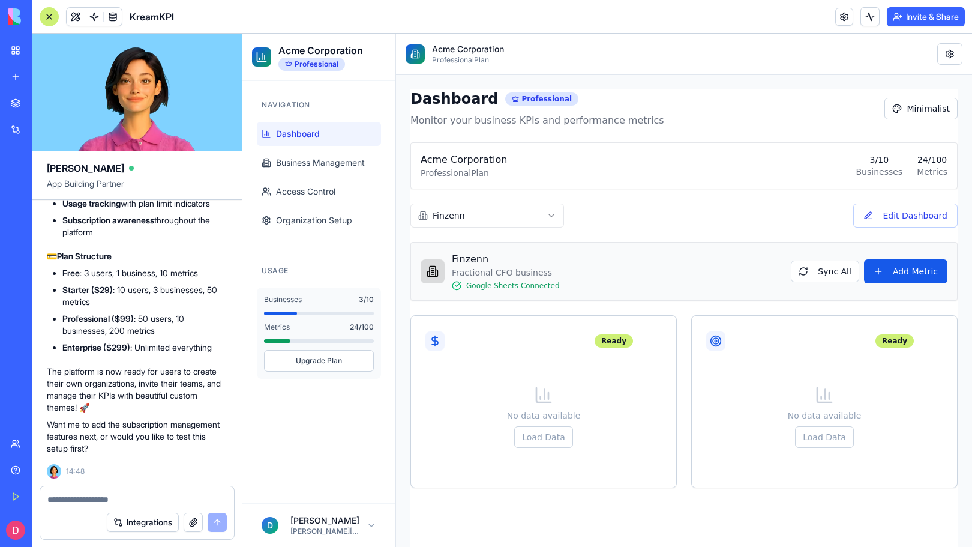
click at [469, 58] on p "Professional Plan" at bounding box center [468, 60] width 72 height 10
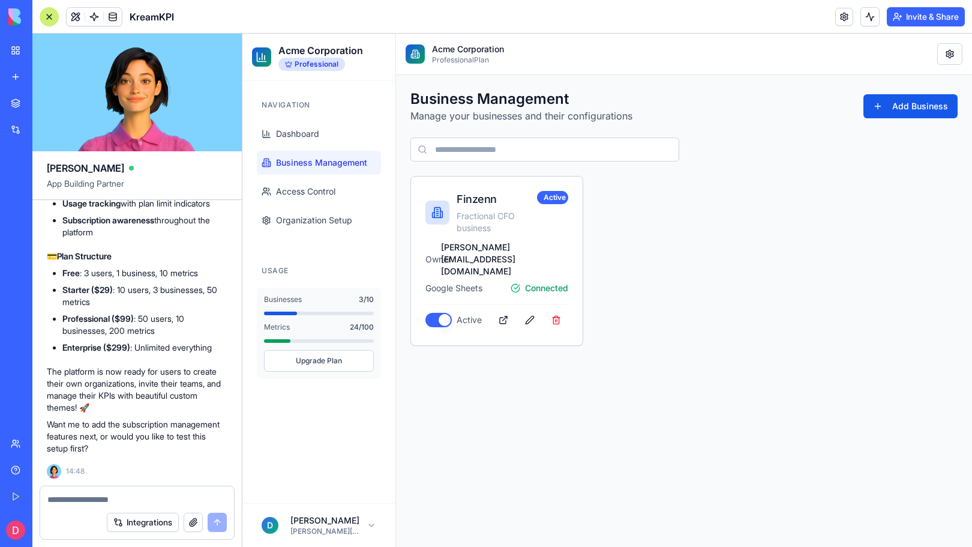
click at [936, 53] on div "Acme Corporation Professional Plan" at bounding box center [684, 54] width 557 height 22
click at [954, 51] on html "Acme Corporation Professional Navigation Dashboard Business Management Access C…" at bounding box center [608, 290] width 730 height 513
click at [914, 99] on div "Theme Settings" at bounding box center [912, 98] width 95 height 19
click at [951, 55] on html "Acme Corporation Professional Navigation Dashboard Business Management Access C…" at bounding box center [608, 290] width 730 height 513
click at [896, 88] on link "Organization Settings" at bounding box center [912, 79] width 95 height 19
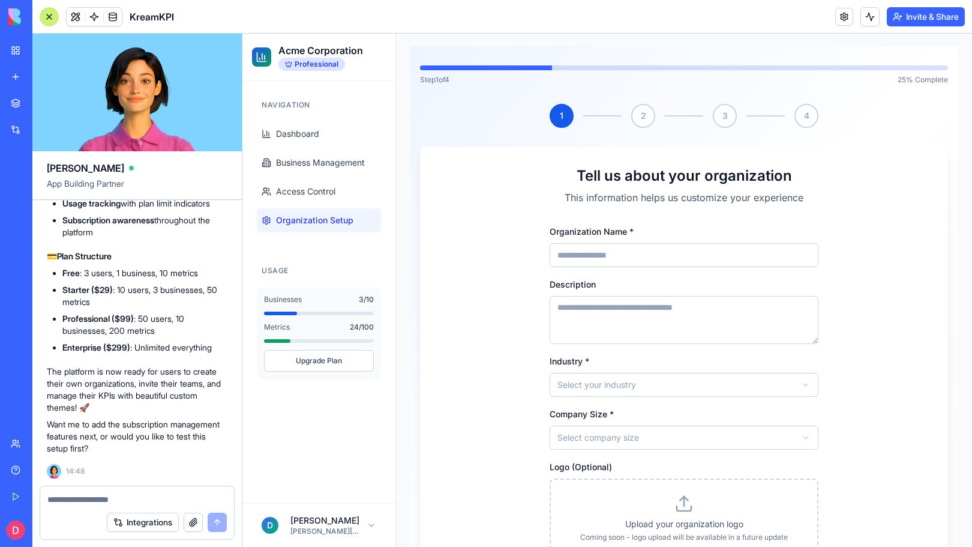
scroll to position [47, 0]
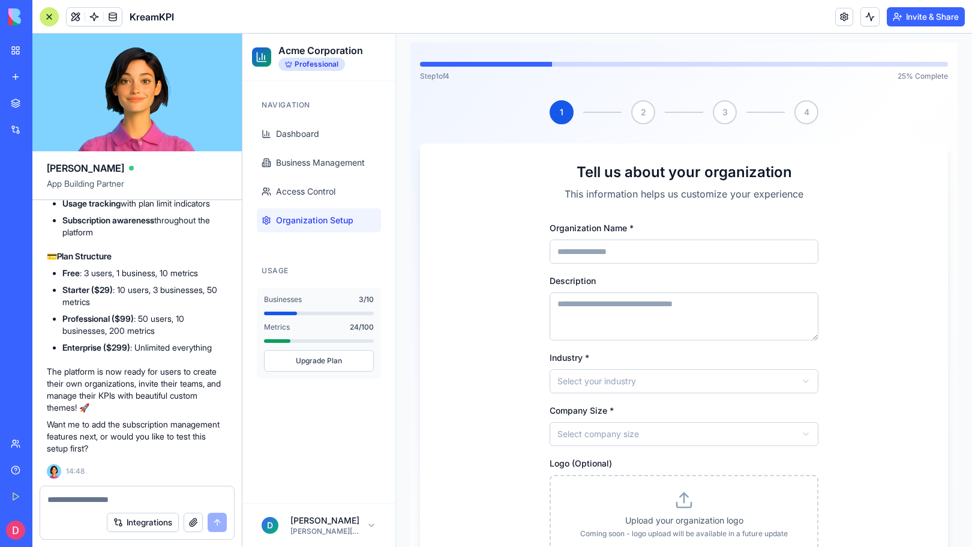
click at [606, 261] on input "Organization Name *" at bounding box center [684, 252] width 269 height 24
type input "*******"
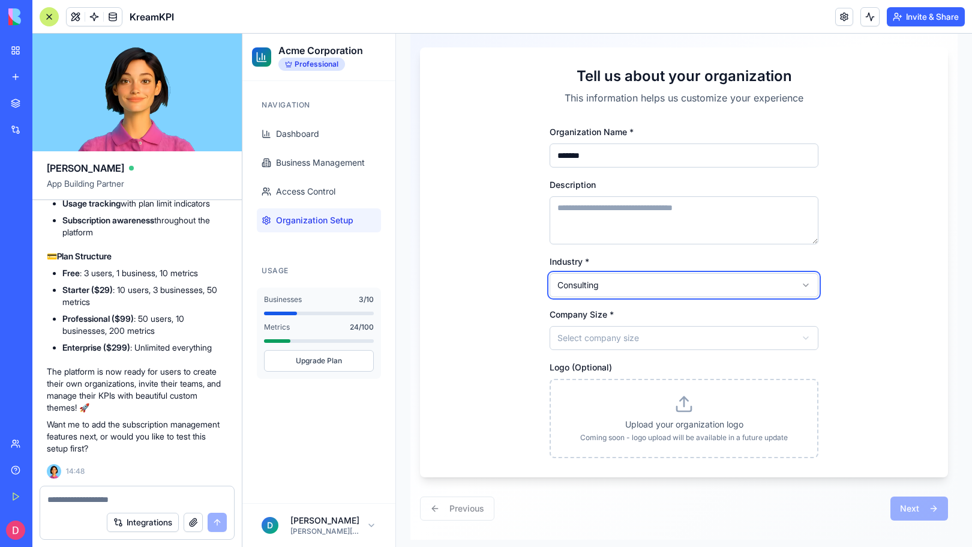
scroll to position [150, 0]
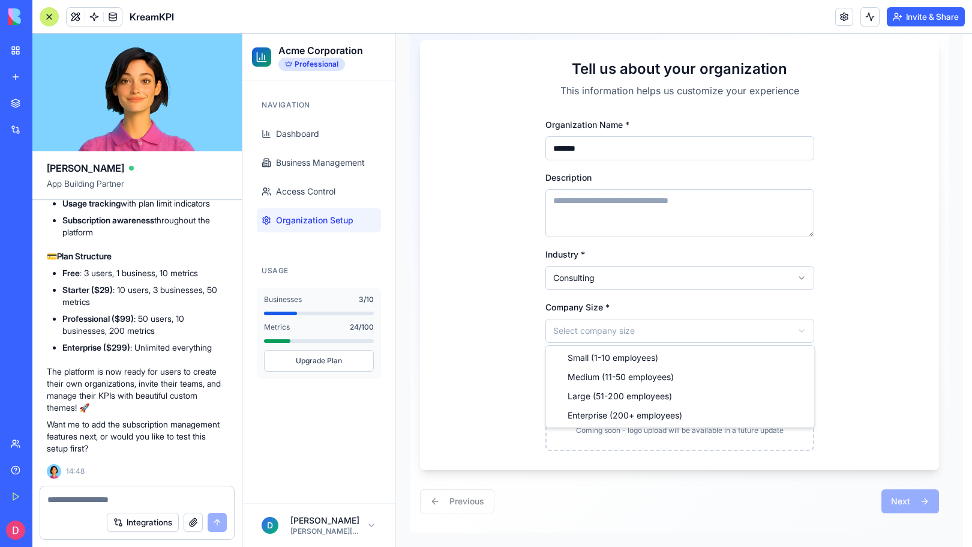
click at [600, 330] on html "Acme Corporation Professional Navigation Dashboard Business Management Access C…" at bounding box center [608, 215] width 730 height 663
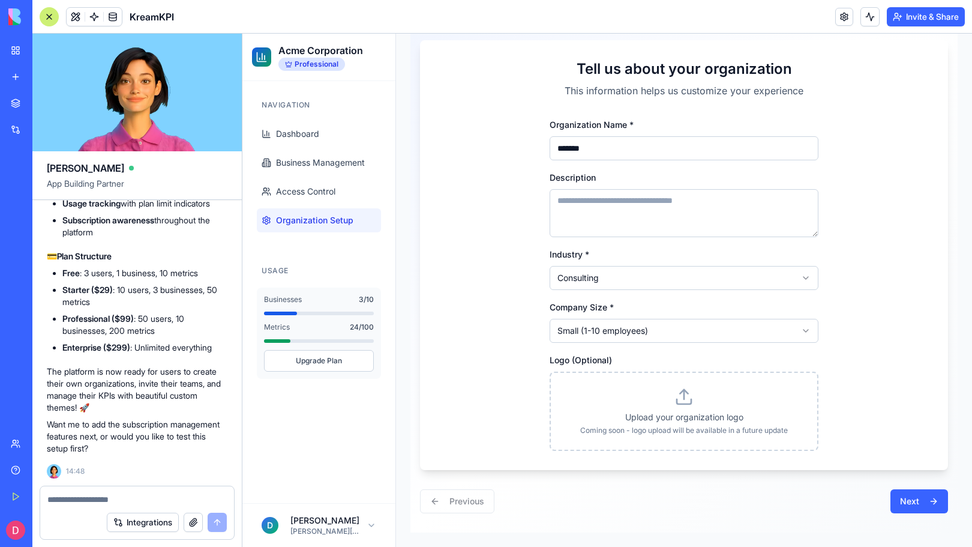
click at [679, 405] on icon at bounding box center [684, 396] width 19 height 19
drag, startPoint x: 767, startPoint y: 430, endPoint x: 672, endPoint y: 394, distance: 101.5
click at [672, 394] on div "Upload your organization logo Coming soon - logo upload will be available in a …" at bounding box center [684, 411] width 269 height 79
click at [675, 394] on icon at bounding box center [684, 396] width 19 height 19
click at [589, 390] on div "Upload your organization logo Coming soon - logo upload will be available in a …" at bounding box center [684, 411] width 269 height 79
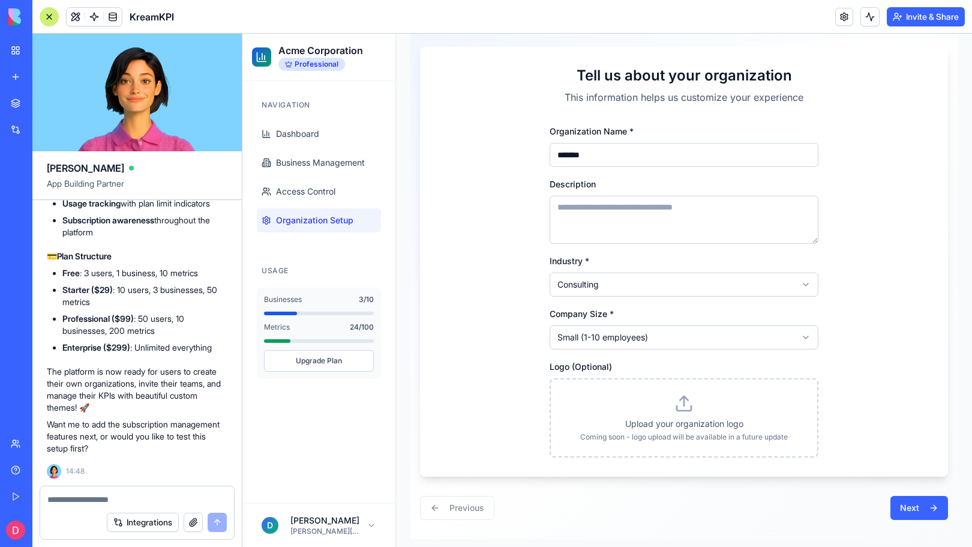
scroll to position [149, 0]
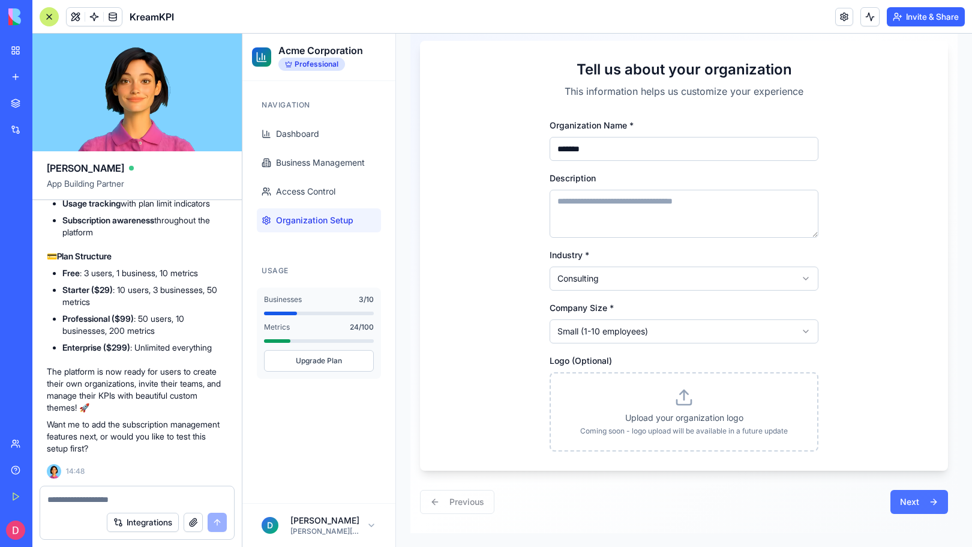
click at [921, 505] on button "Next" at bounding box center [920, 502] width 58 height 24
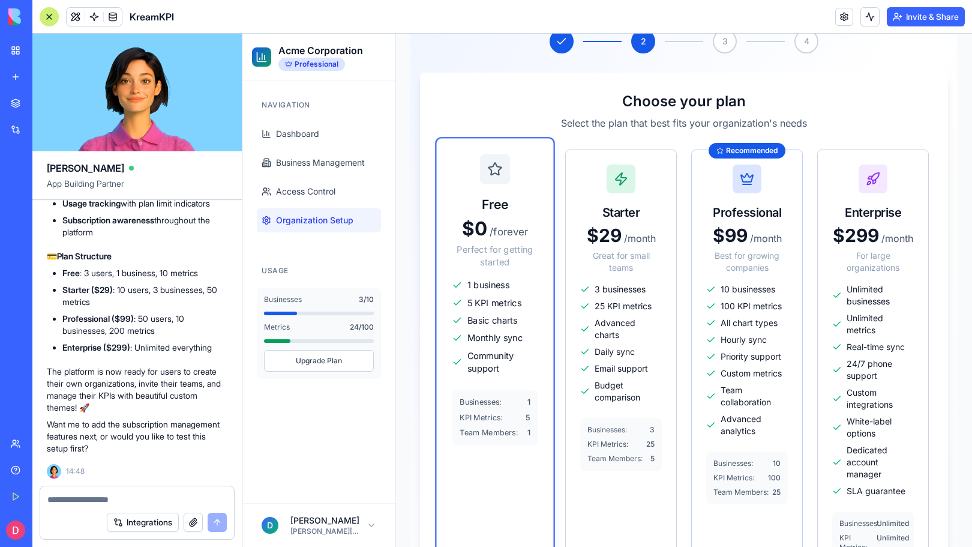
scroll to position [117, 0]
click at [486, 298] on span "5 KPI metrics" at bounding box center [495, 303] width 54 height 13
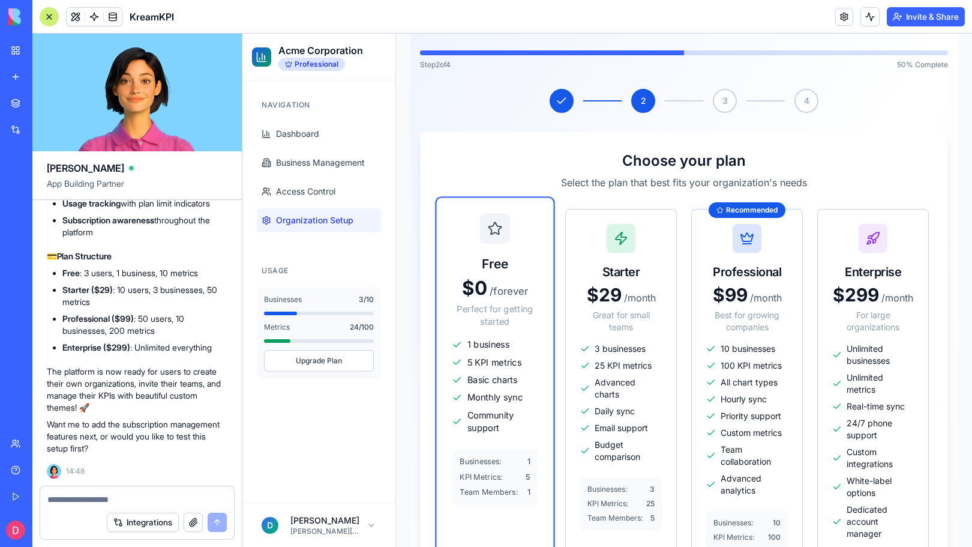
scroll to position [54, 0]
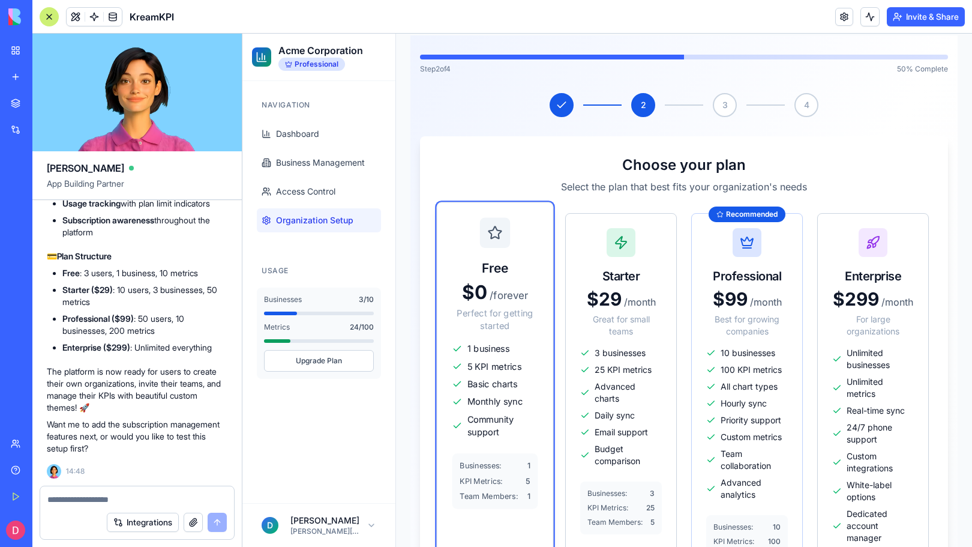
click at [97, 497] on textarea at bounding box center [136, 499] width 179 height 12
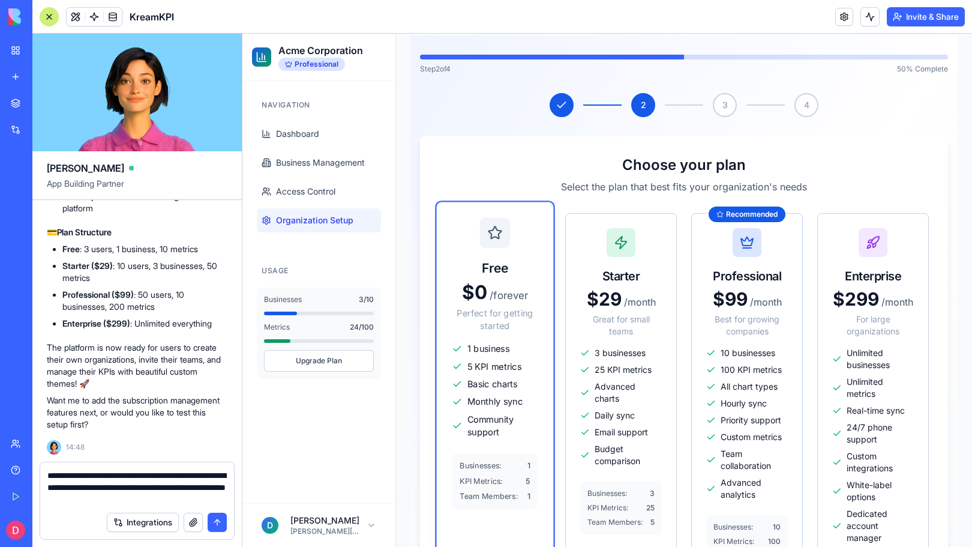
type textarea "**********"
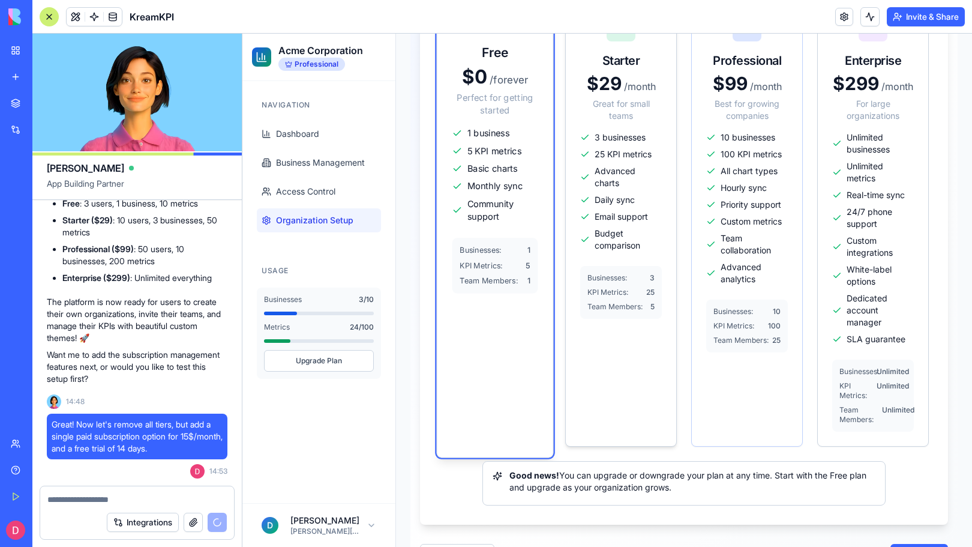
scroll to position [281, 0]
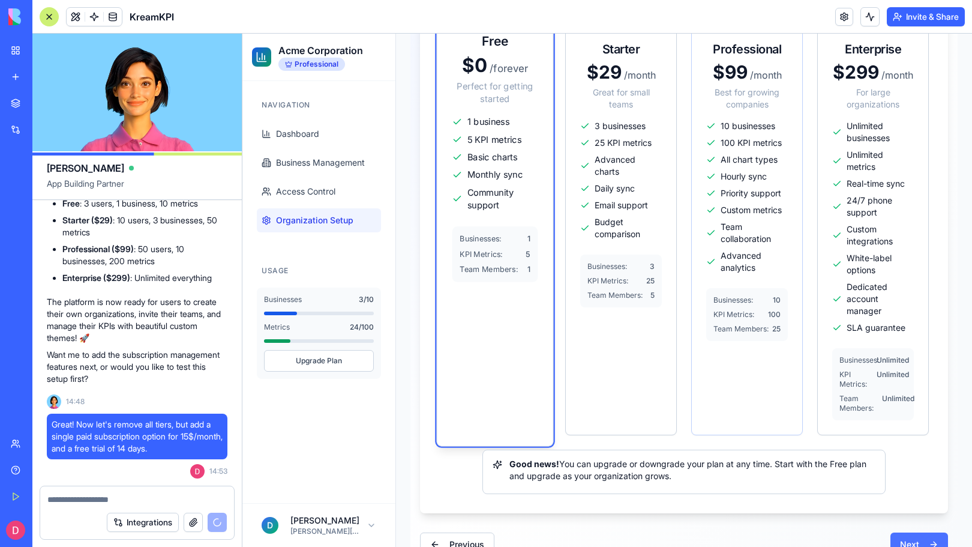
click at [909, 544] on button "Next" at bounding box center [920, 544] width 58 height 24
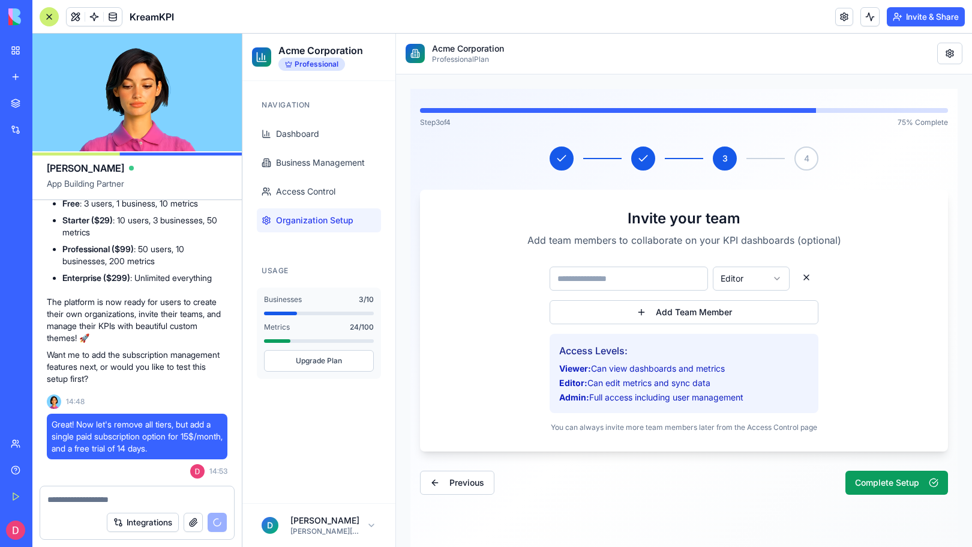
scroll to position [1, 0]
click at [330, 167] on span "Business Management" at bounding box center [320, 163] width 89 height 12
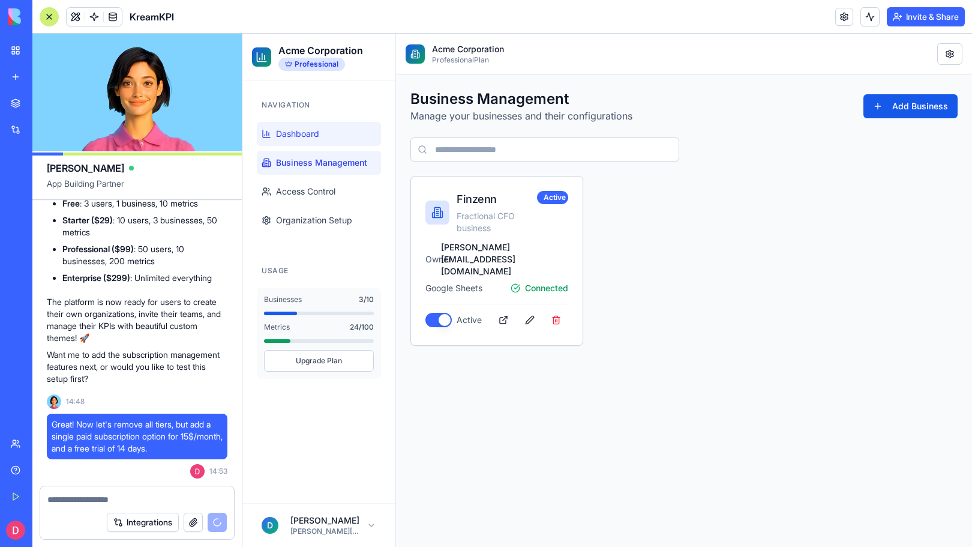
click at [315, 127] on link "Dashboard" at bounding box center [319, 134] width 124 height 24
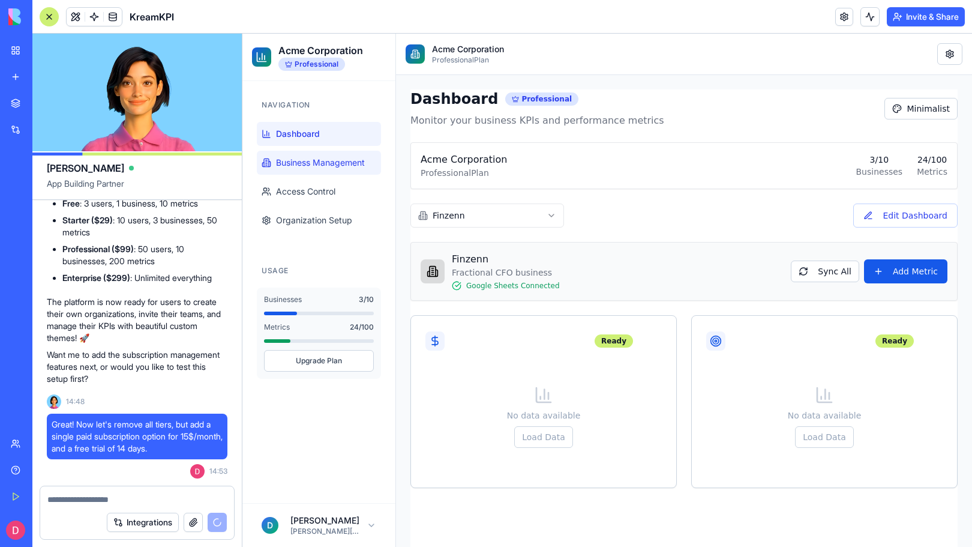
click at [322, 158] on span "Business Management" at bounding box center [320, 163] width 89 height 12
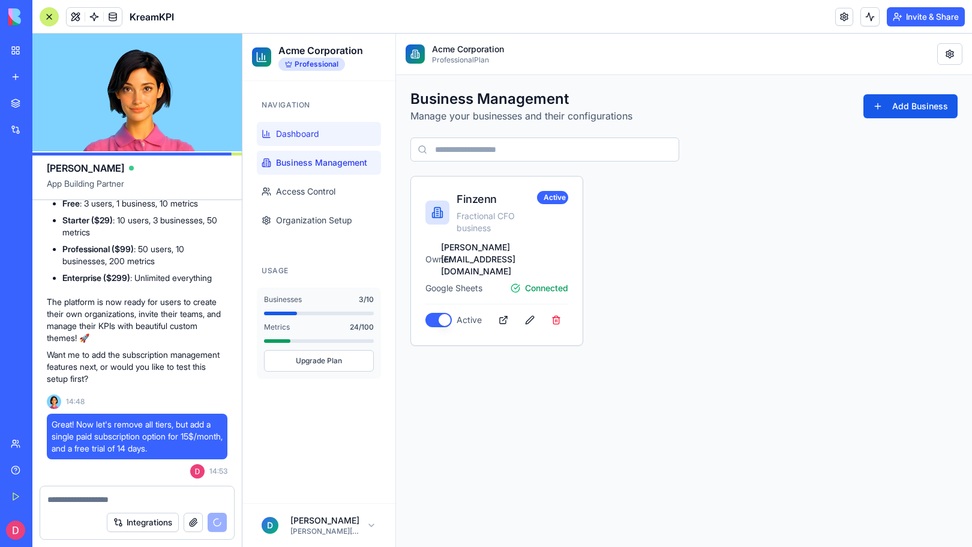
click at [308, 127] on link "Dashboard" at bounding box center [319, 134] width 124 height 24
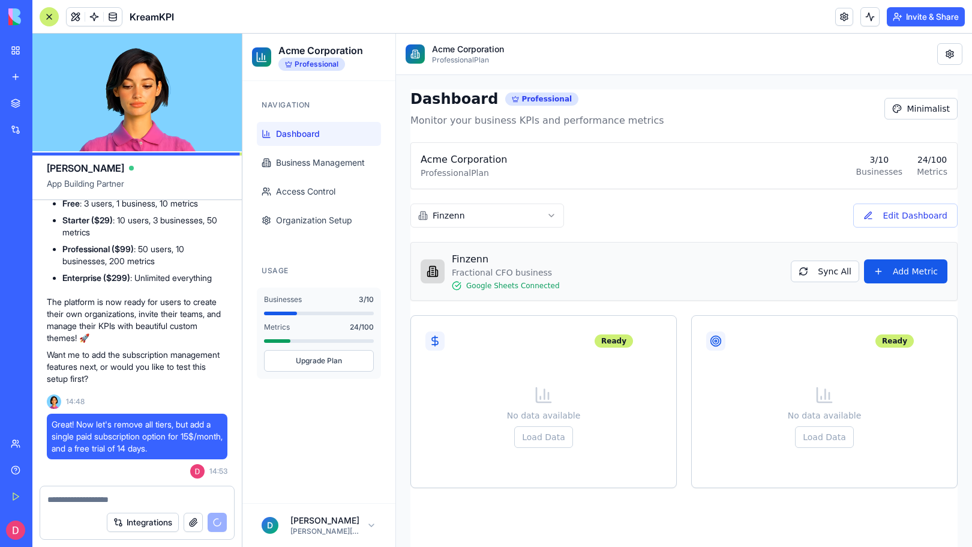
click at [447, 109] on div "Dashboard Professional Monitor your business KPIs and performance metrics" at bounding box center [538, 108] width 254 height 38
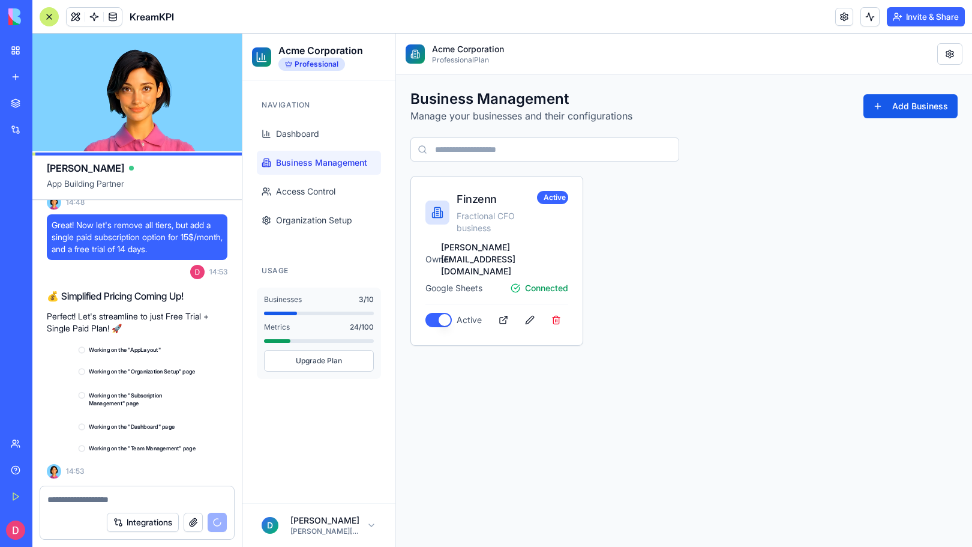
scroll to position [12208, 0]
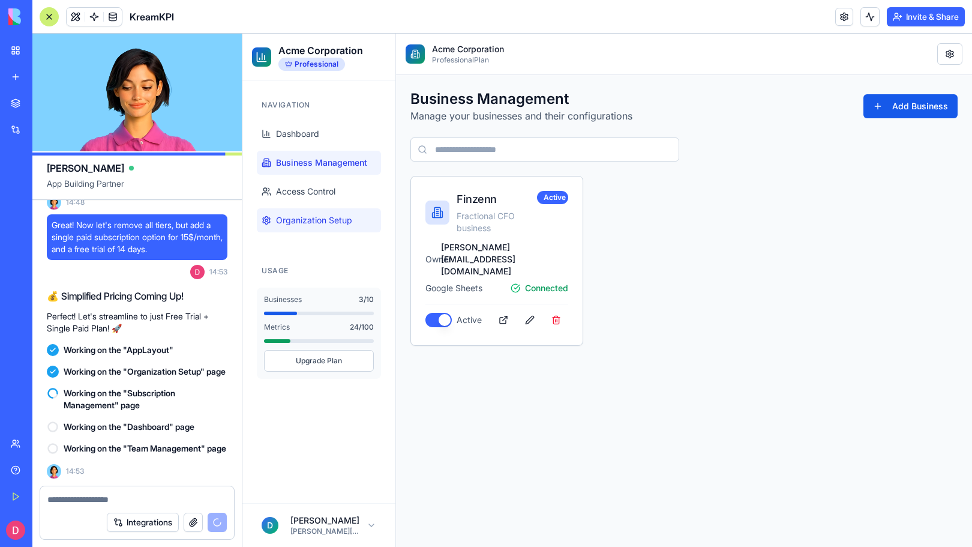
click at [312, 220] on span "Organization Setup" at bounding box center [314, 220] width 76 height 12
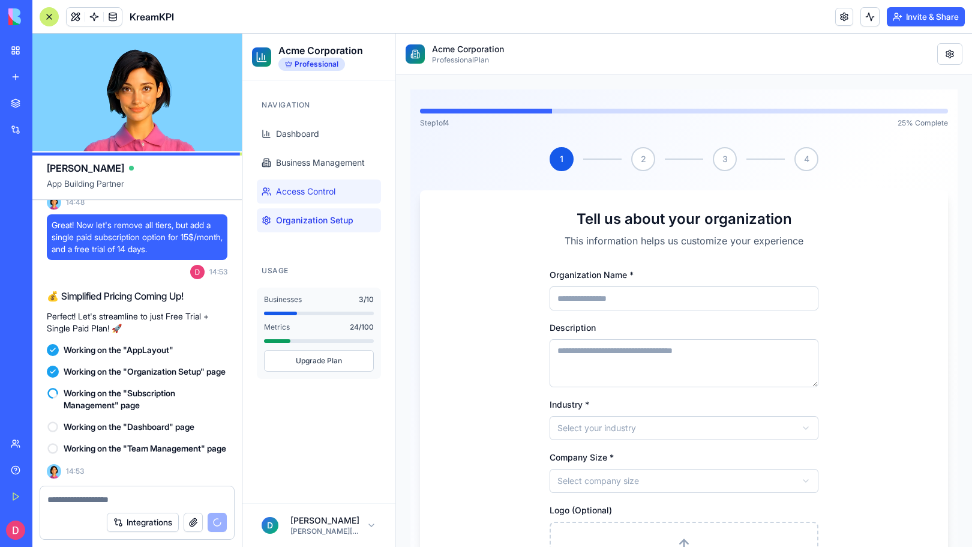
click at [303, 180] on link "Access Control" at bounding box center [319, 191] width 124 height 24
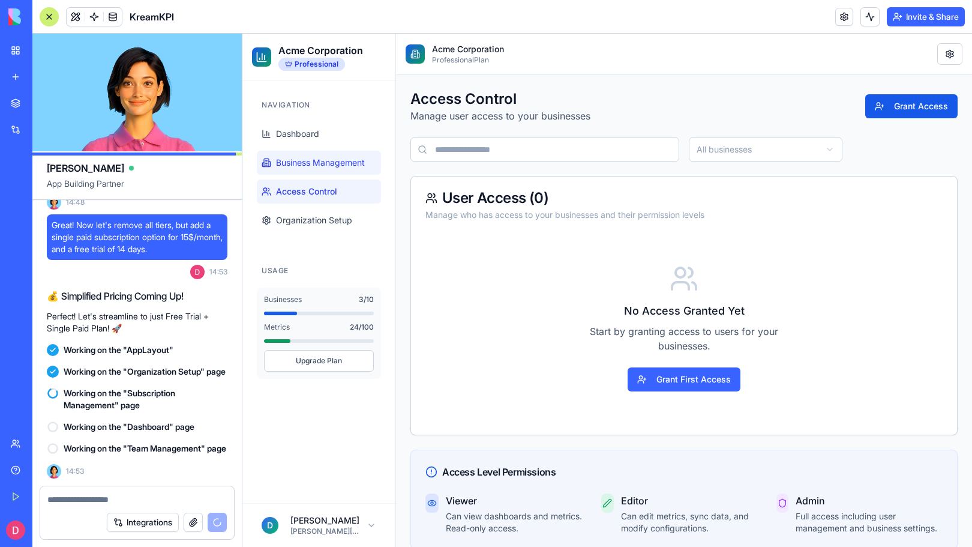
click at [299, 157] on span "Business Management" at bounding box center [320, 163] width 89 height 12
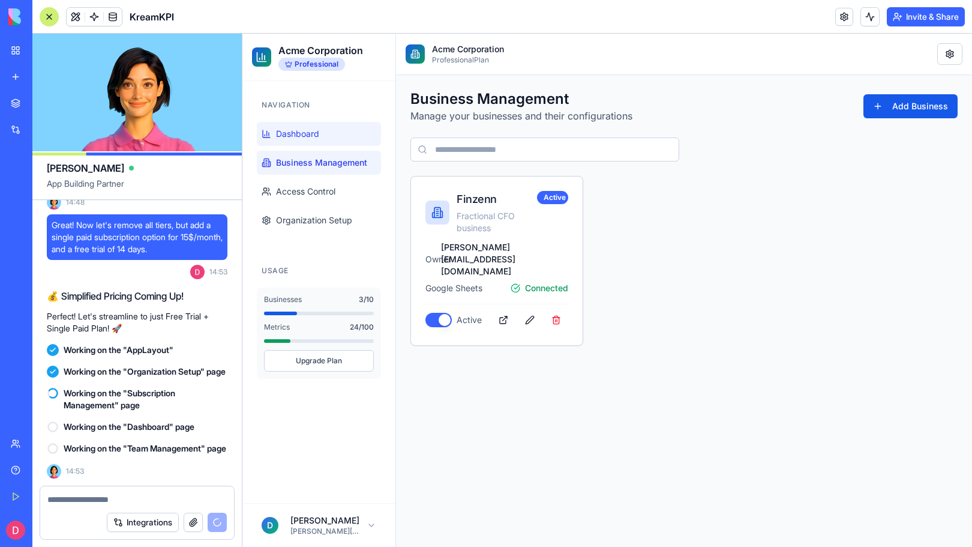
click at [292, 132] on span "Dashboard" at bounding box center [297, 134] width 43 height 12
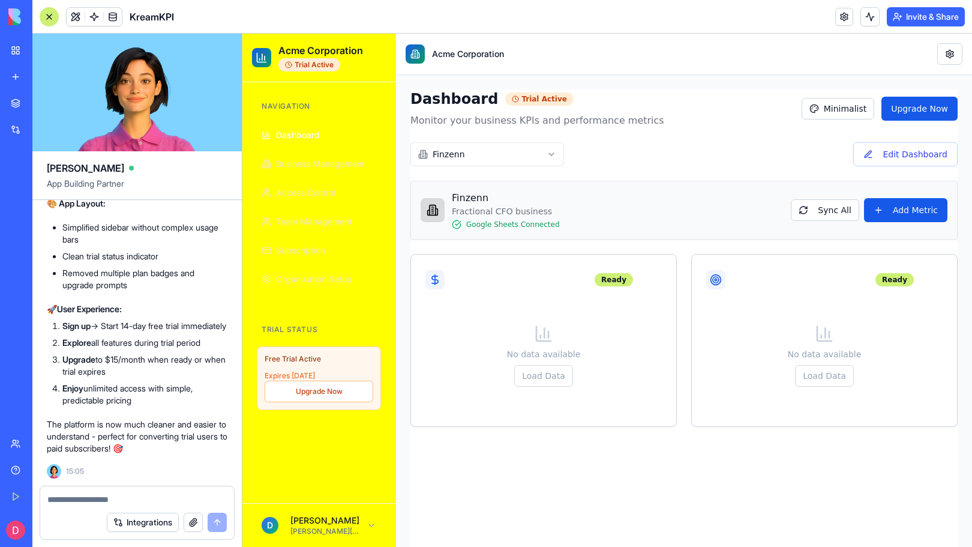
scroll to position [13082, 0]
click at [94, 502] on textarea at bounding box center [136, 499] width 179 height 12
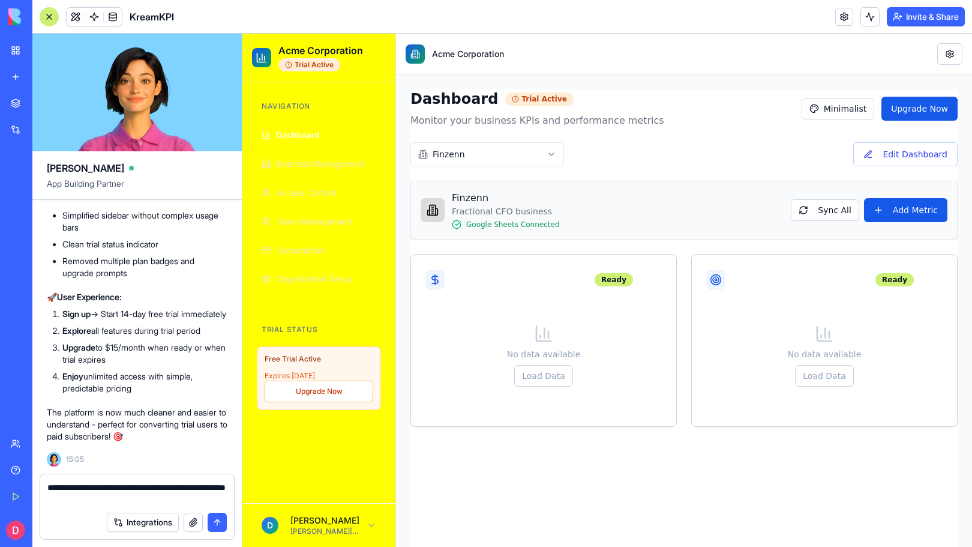
type textarea "**********"
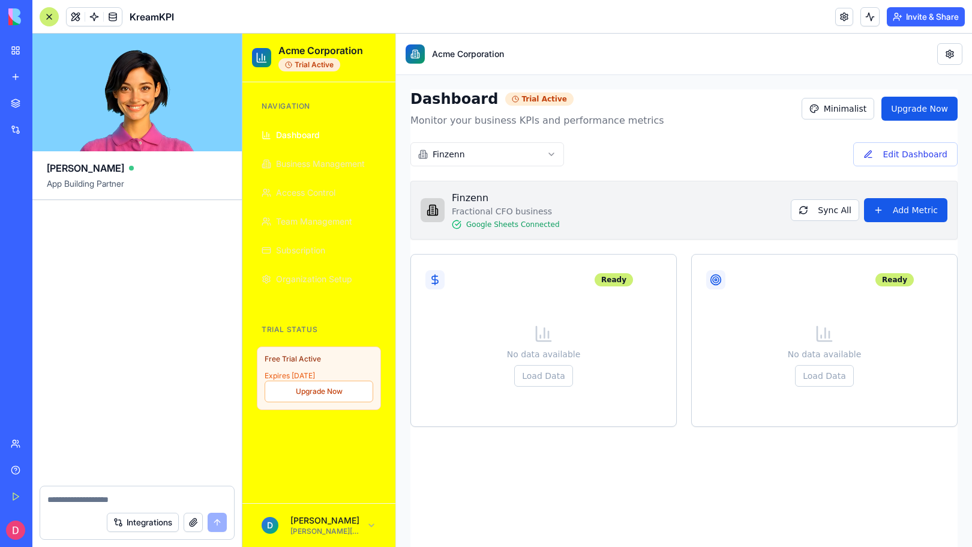
scroll to position [13682, 0]
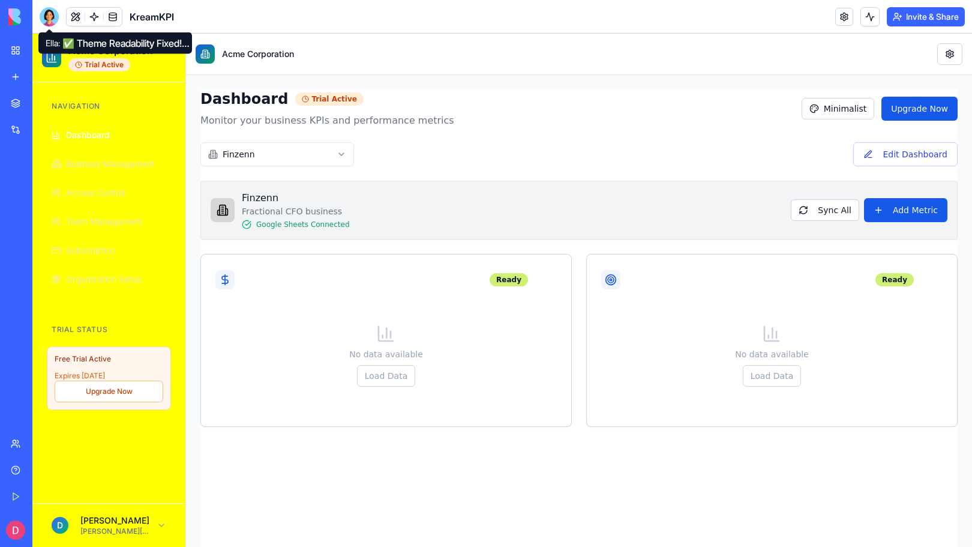
click at [50, 17] on div at bounding box center [49, 16] width 19 height 19
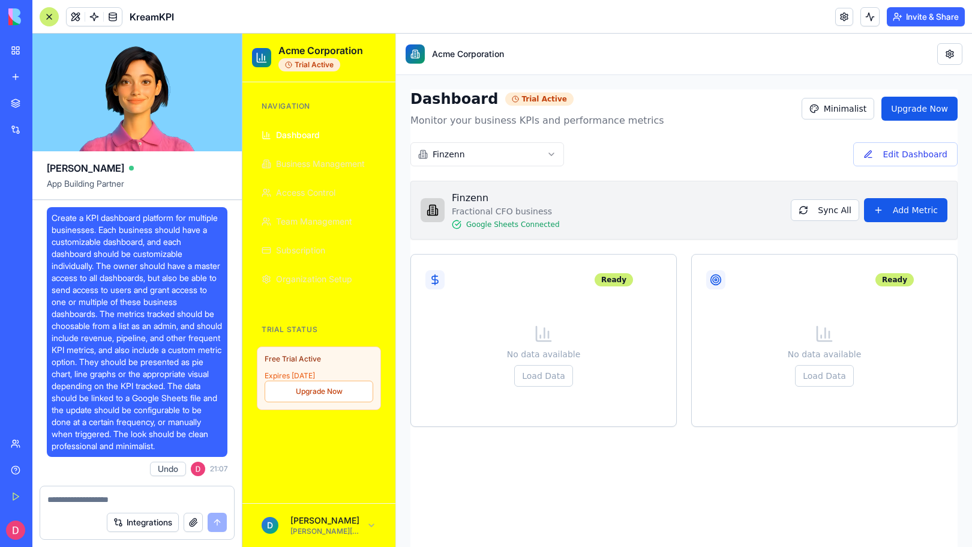
scroll to position [13682, 0]
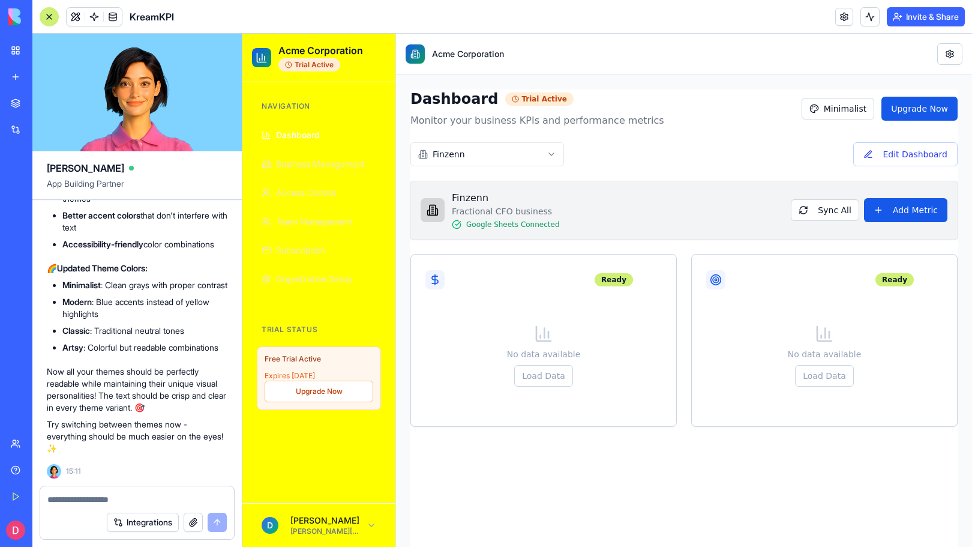
click at [115, 496] on textarea at bounding box center [136, 499] width 179 height 12
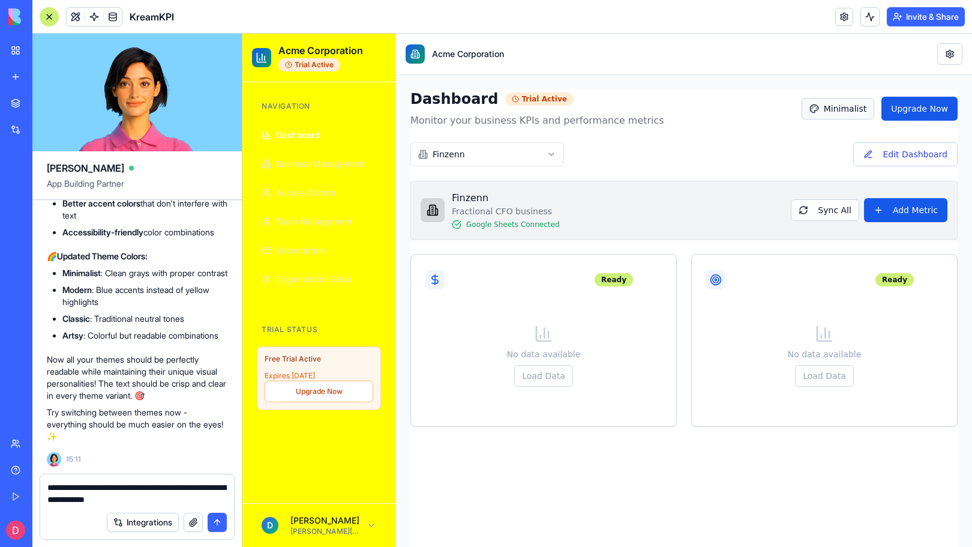
click at [828, 109] on button "Minimalist" at bounding box center [838, 109] width 73 height 22
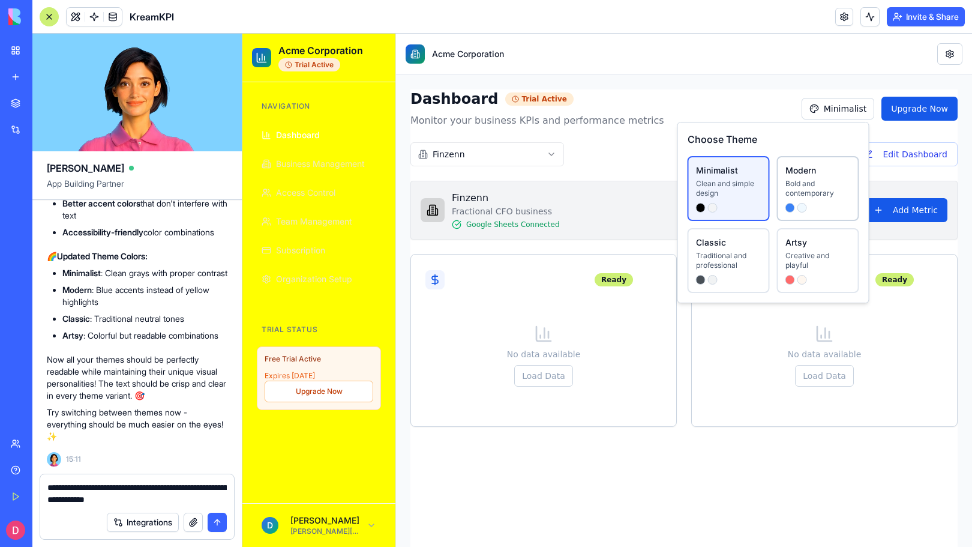
click at [803, 185] on div "Bold and contemporary" at bounding box center [818, 188] width 65 height 19
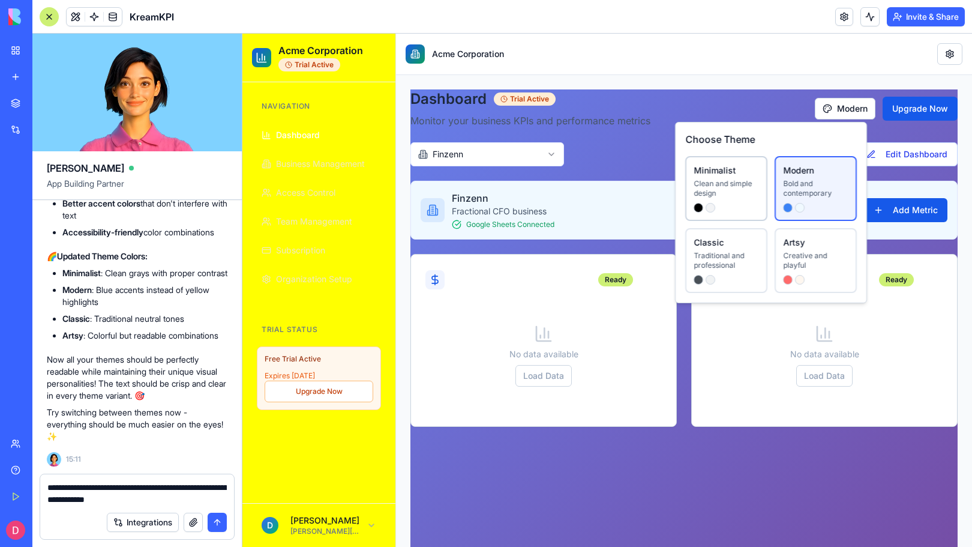
click at [731, 188] on div "Clean and simple design" at bounding box center [726, 188] width 65 height 19
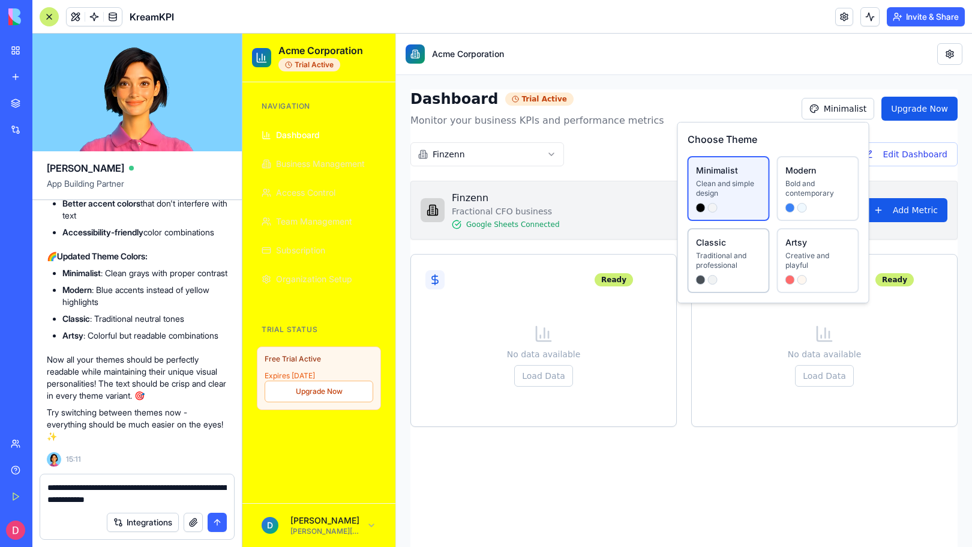
click at [728, 253] on div "Traditional and professional" at bounding box center [728, 260] width 65 height 19
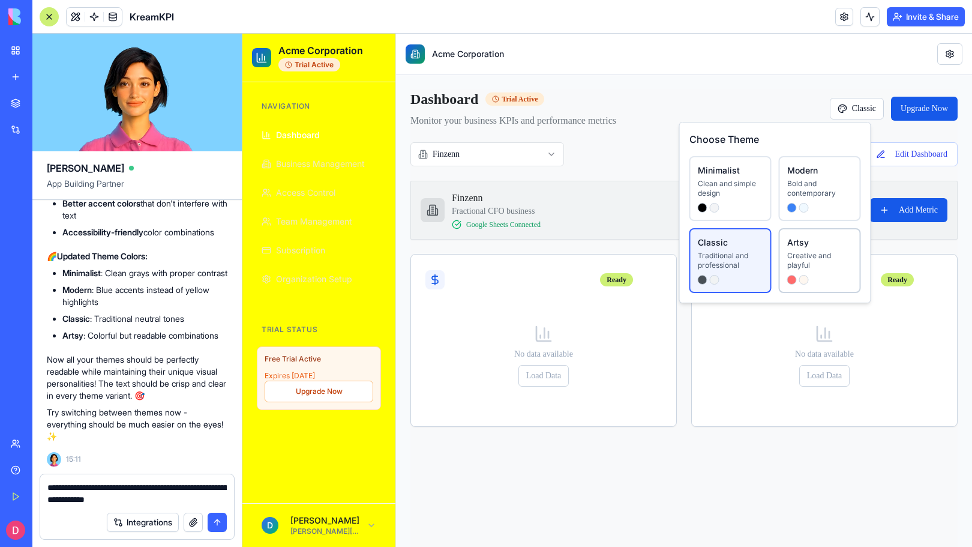
click at [798, 258] on div "Creative and playful" at bounding box center [820, 260] width 65 height 19
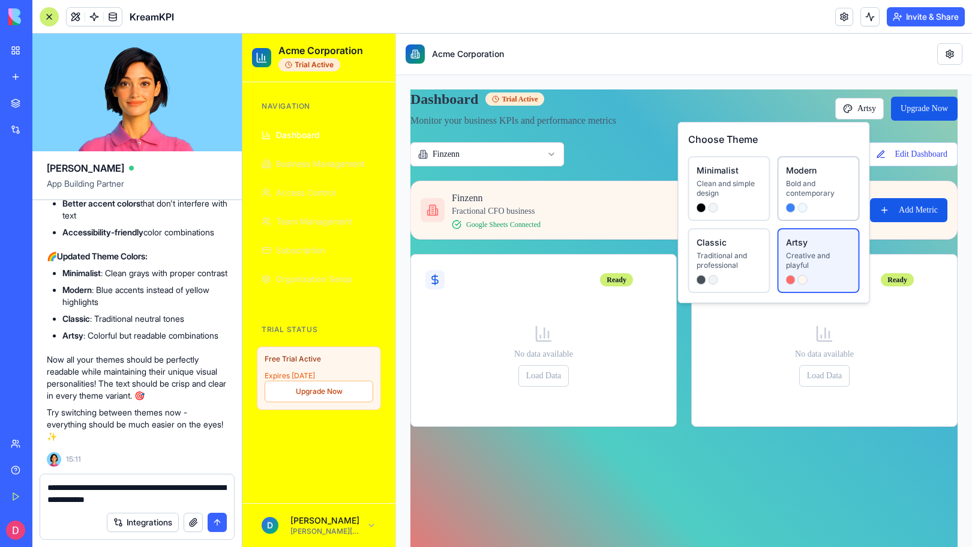
click at [778, 204] on button "Modern Bold and contemporary" at bounding box center [819, 188] width 82 height 65
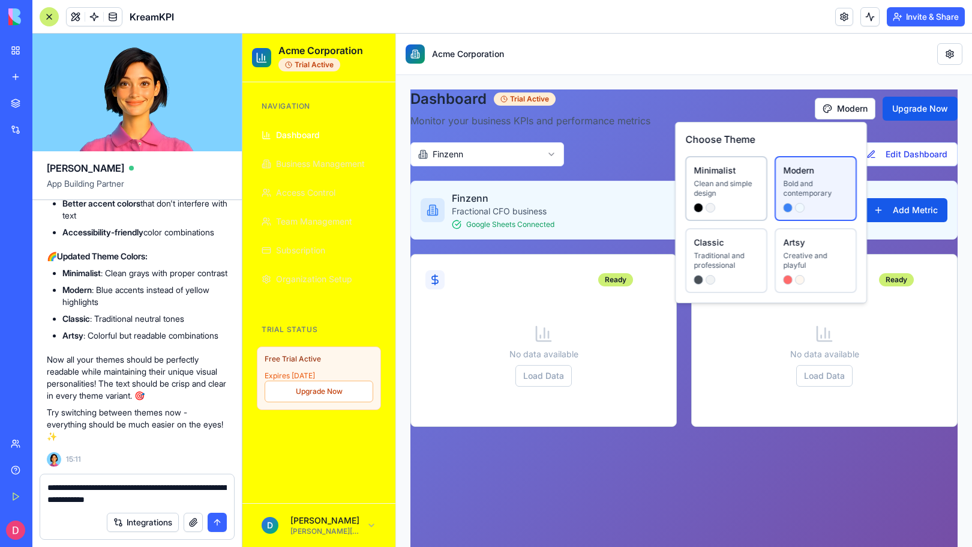
click at [723, 190] on div "Clean and simple design" at bounding box center [726, 188] width 65 height 19
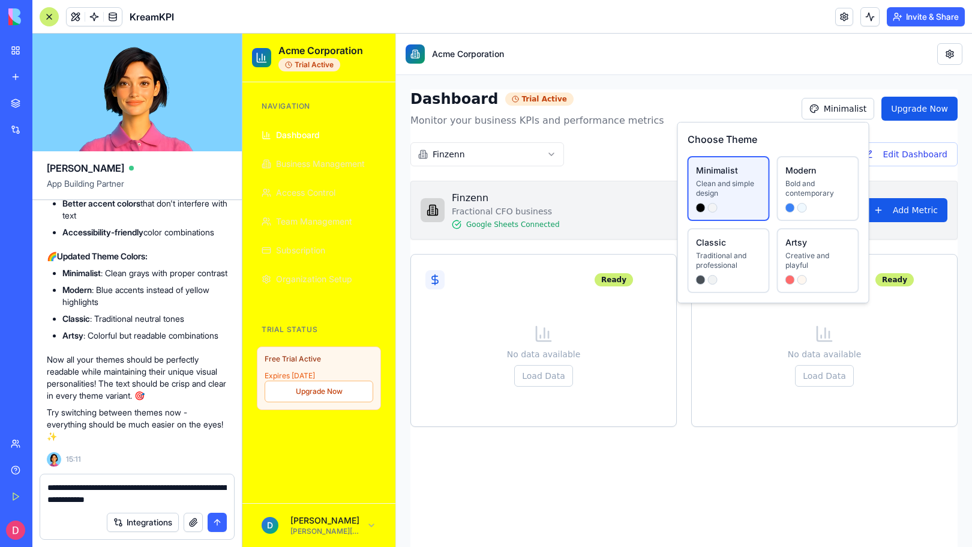
click at [146, 501] on textarea "**********" at bounding box center [136, 493] width 179 height 24
click at [185, 502] on textarea "**********" at bounding box center [136, 493] width 179 height 24
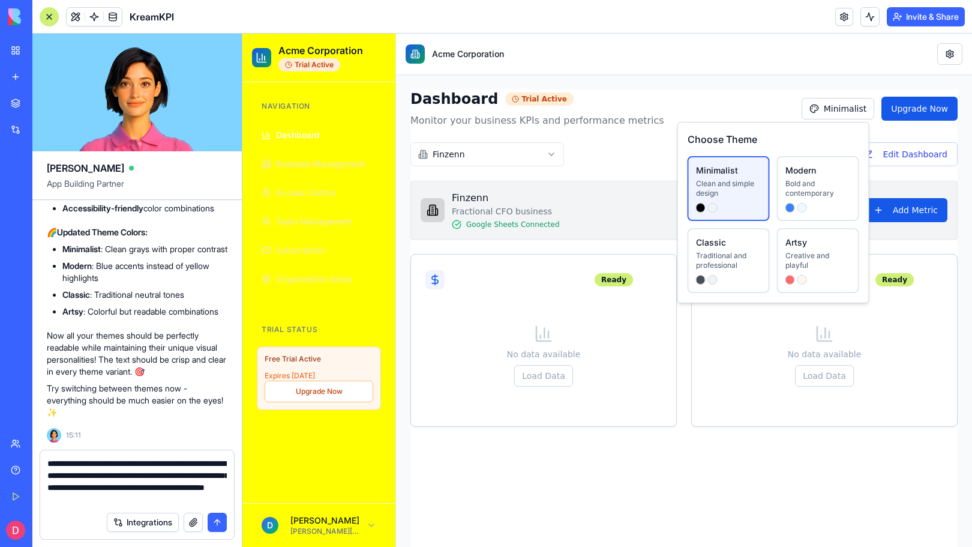
type textarea "**********"
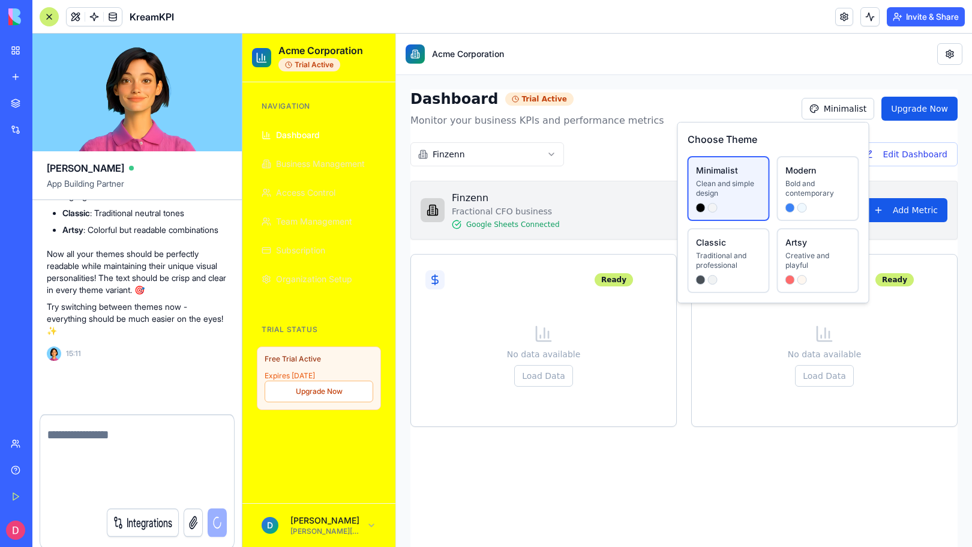
scroll to position [13776, 0]
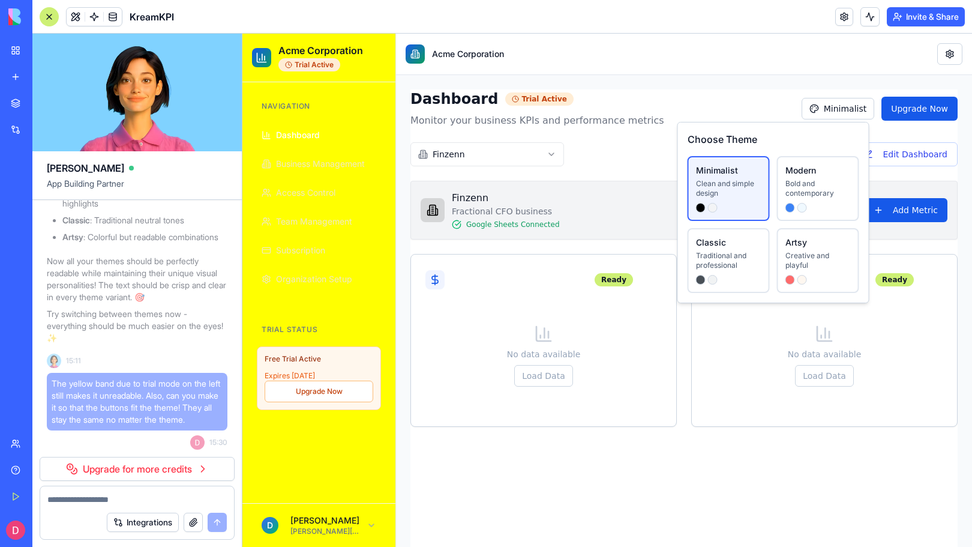
click at [201, 468] on link "Upgrade for more credits" at bounding box center [137, 469] width 195 height 24
click at [139, 469] on link "Upgrade for more credits" at bounding box center [137, 469] width 195 height 24
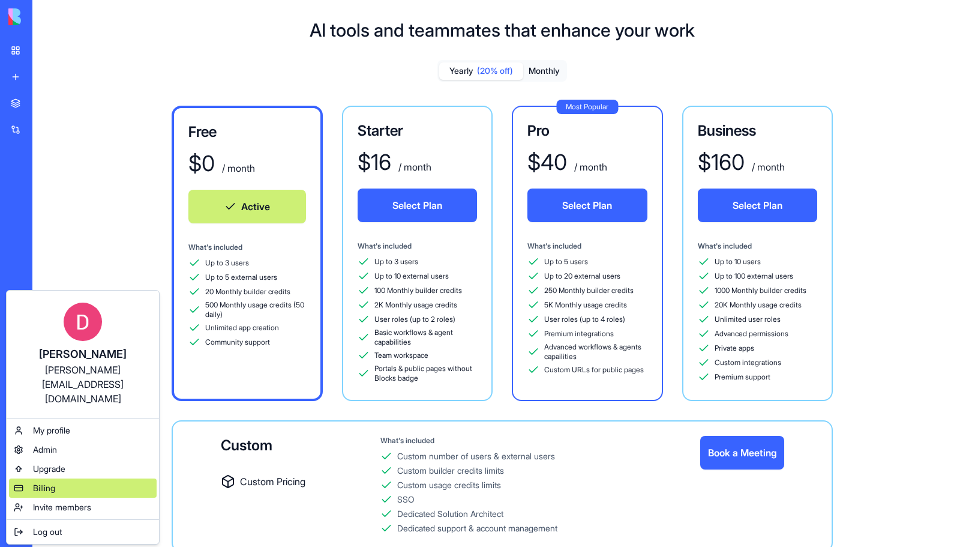
click at [42, 478] on div "Billing" at bounding box center [83, 487] width 148 height 19
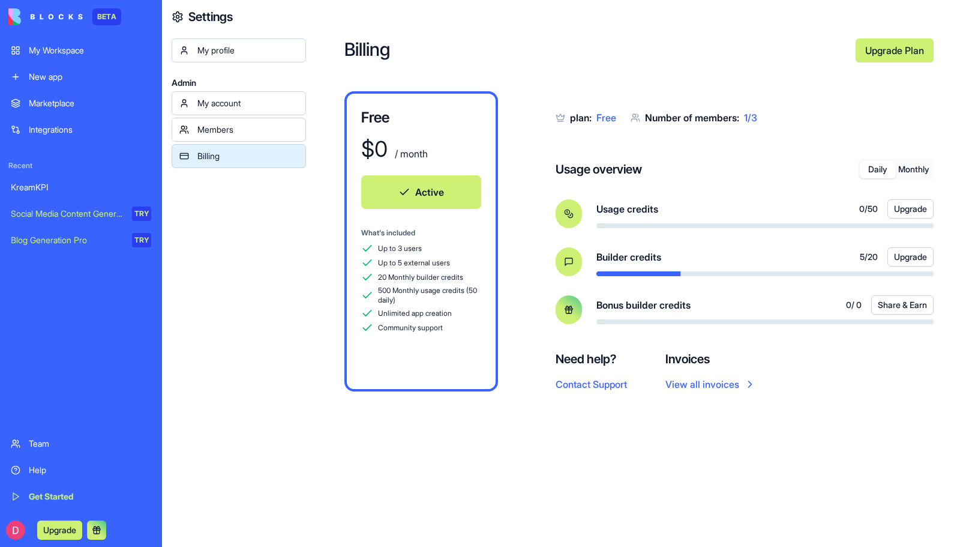
click at [61, 535] on button "Upgrade" at bounding box center [59, 529] width 45 height 19
